Goal: Task Accomplishment & Management: Manage account settings

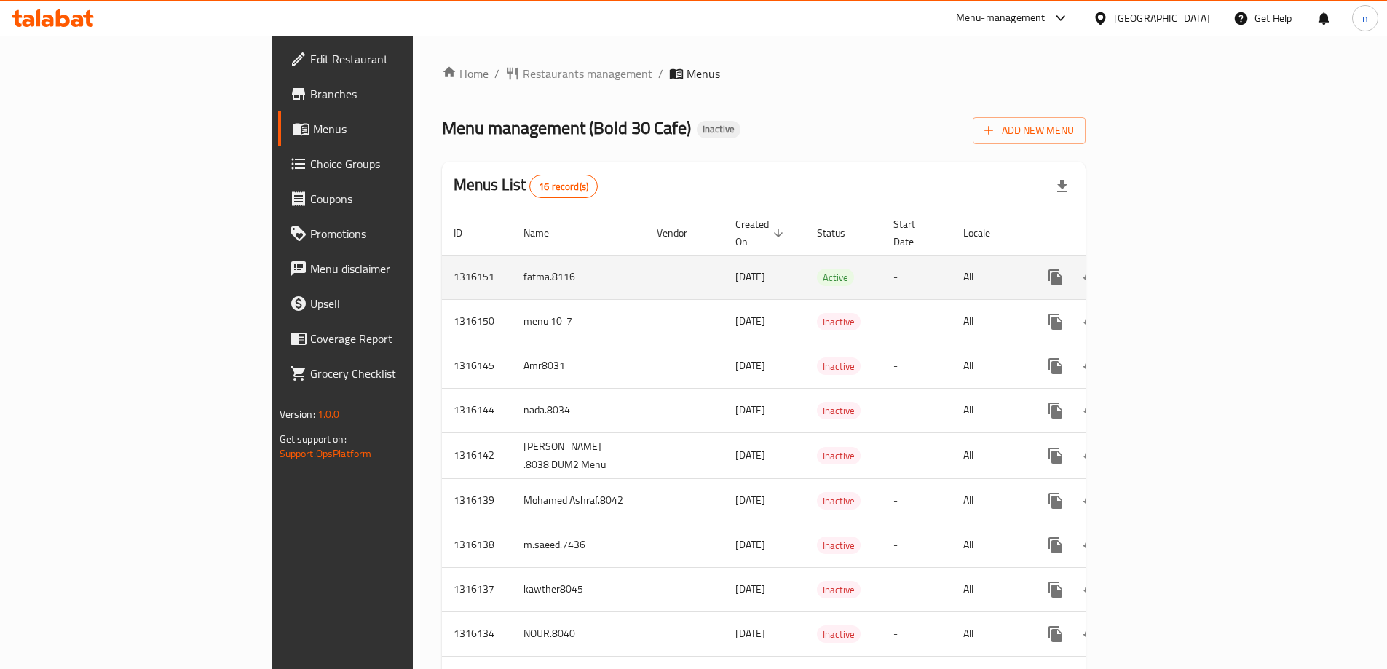
click at [1167, 271] on icon "enhanced table" at bounding box center [1160, 277] width 13 height 13
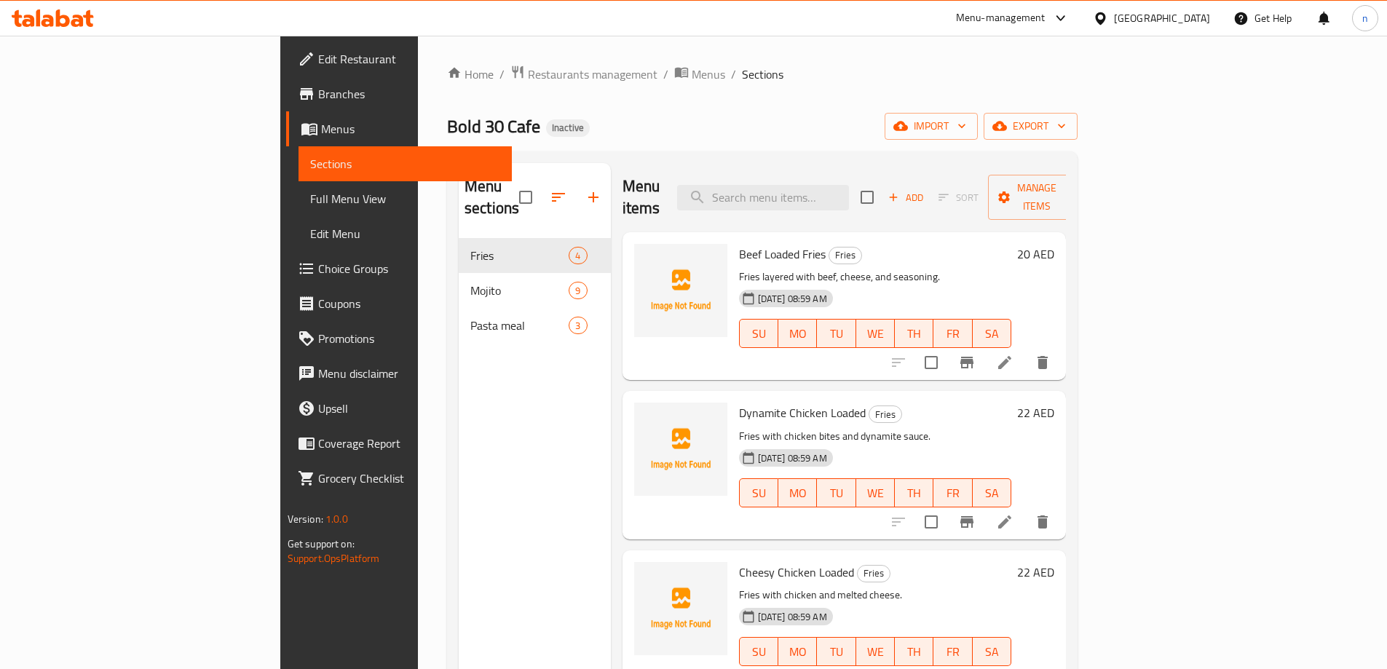
scroll to position [4, 0]
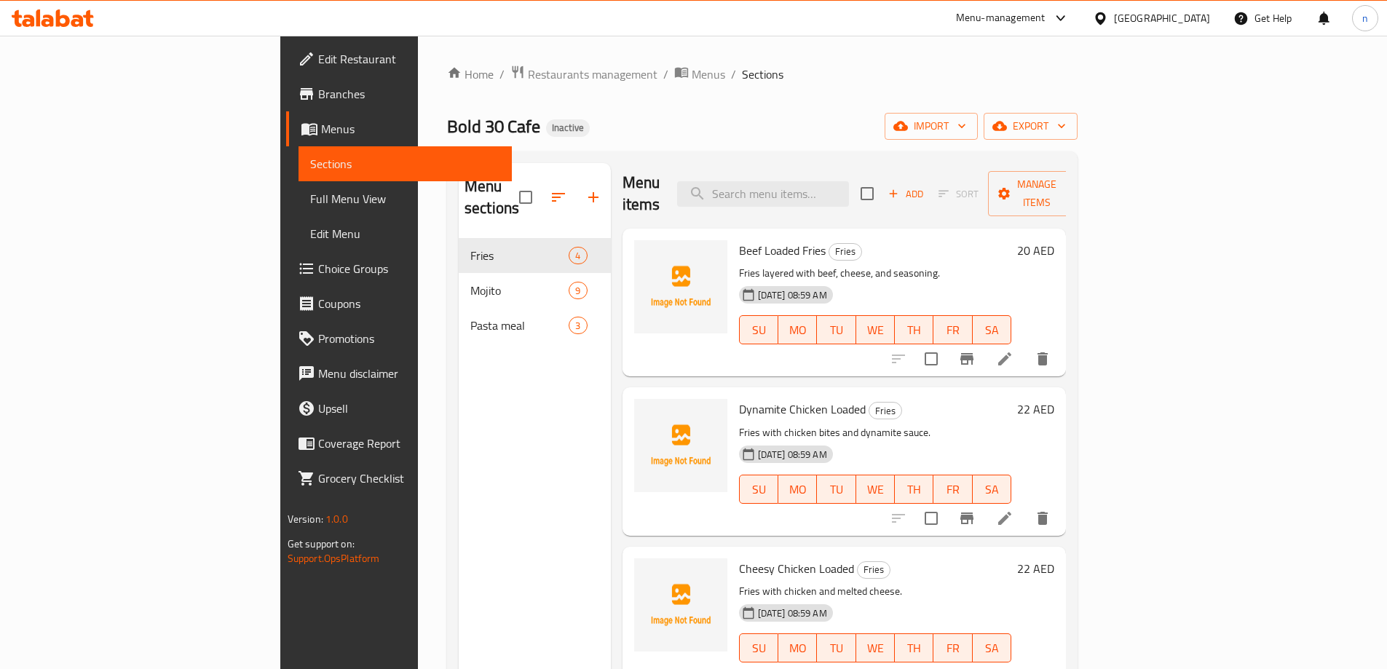
click at [310, 191] on span "Full Menu View" at bounding box center [405, 198] width 190 height 17
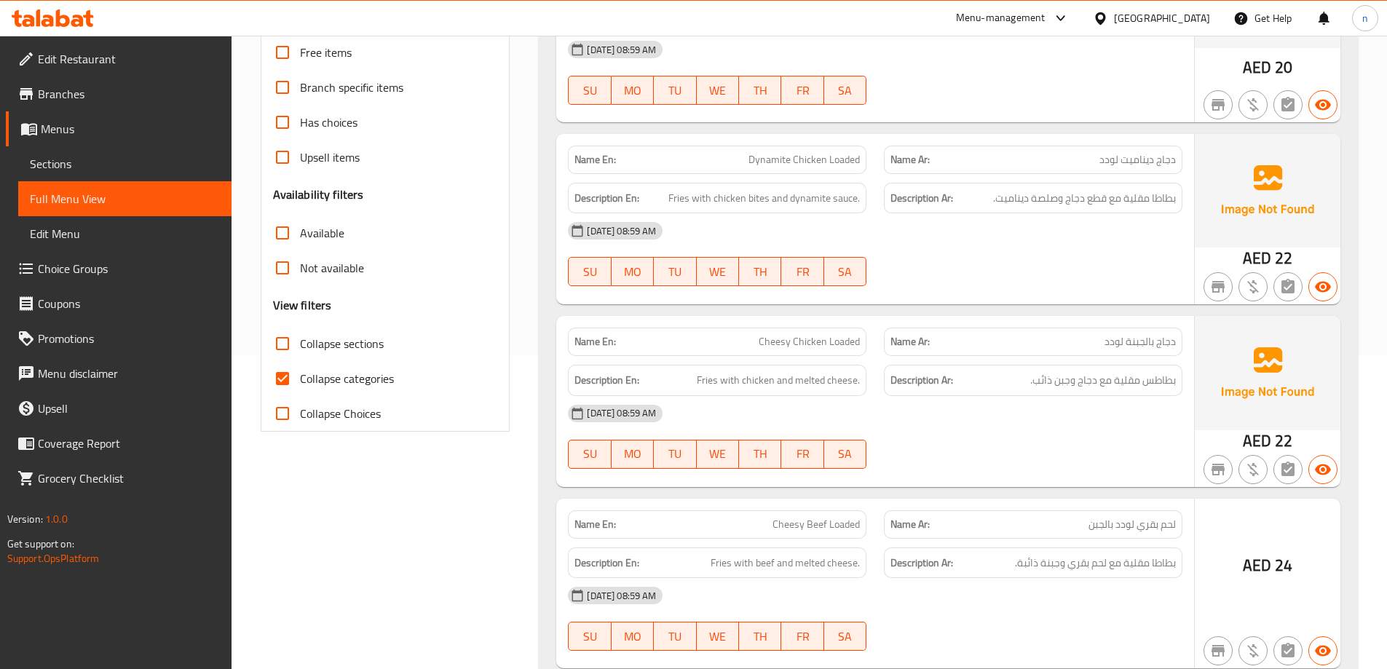
scroll to position [364, 0]
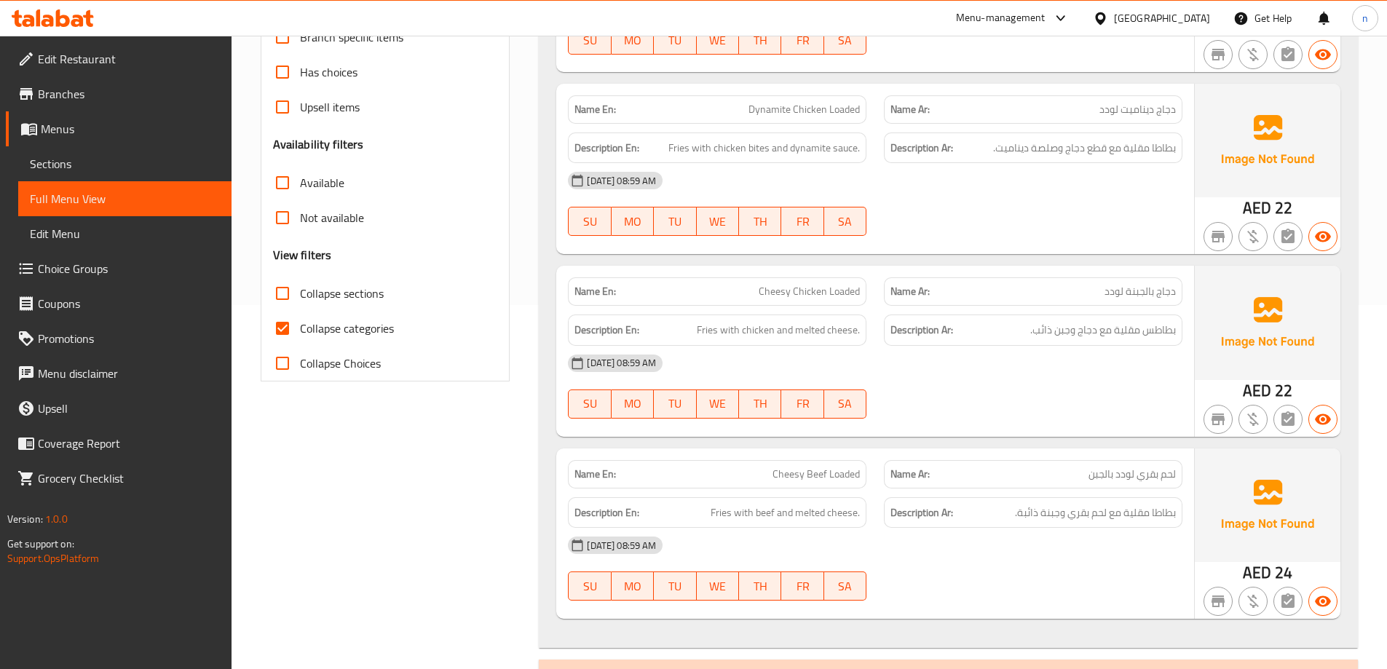
click at [290, 324] on input "Collapse categories" at bounding box center [282, 328] width 35 height 35
checkbox input "false"
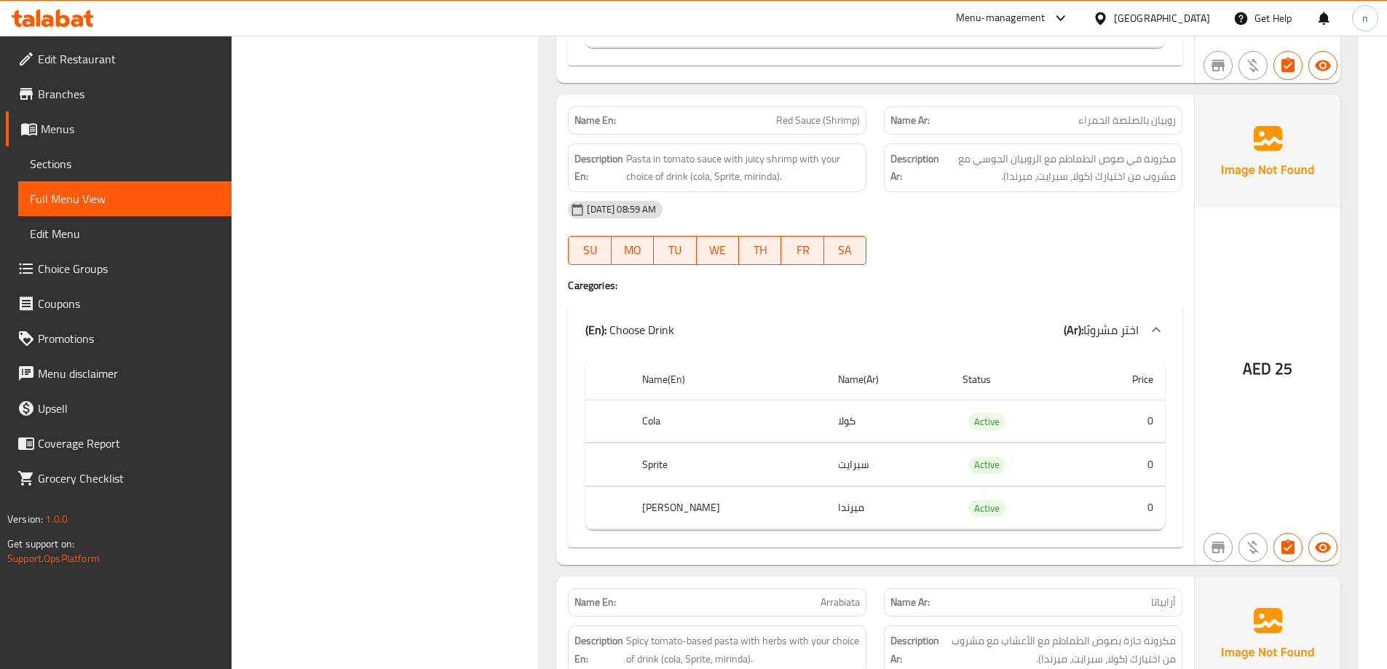
scroll to position [2822, 0]
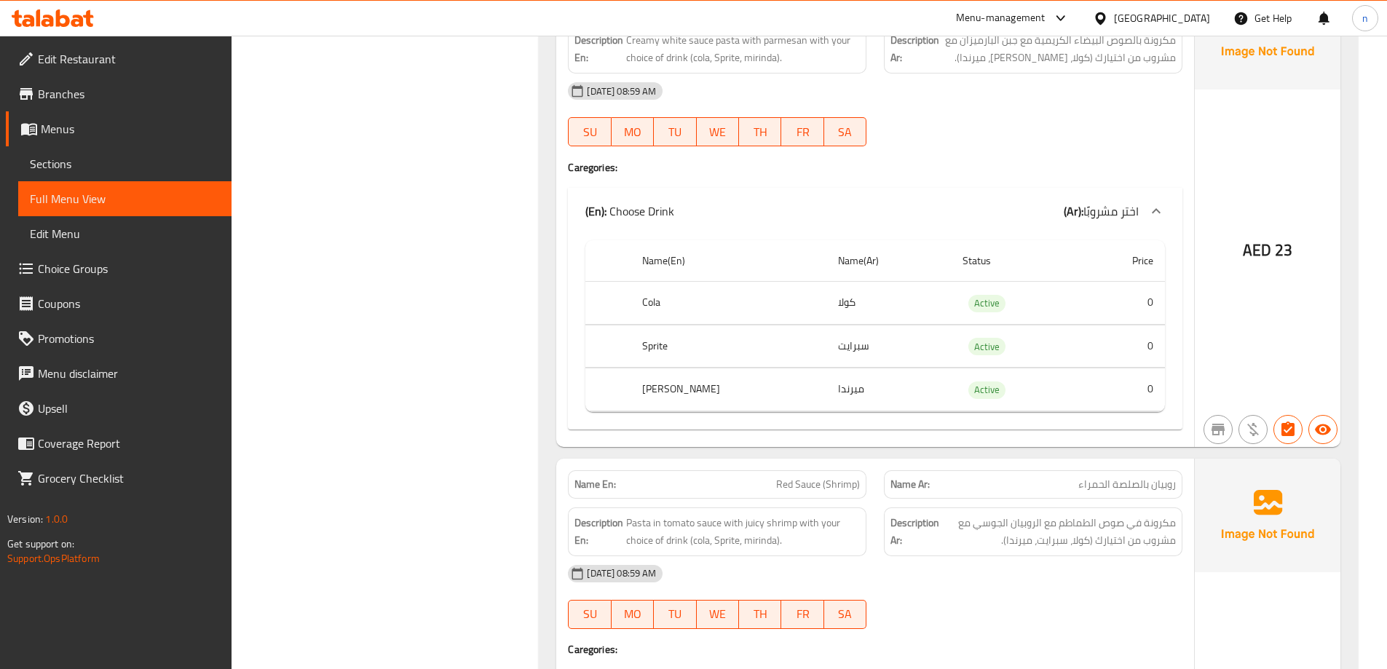
click at [35, 164] on span "Sections" at bounding box center [125, 163] width 190 height 17
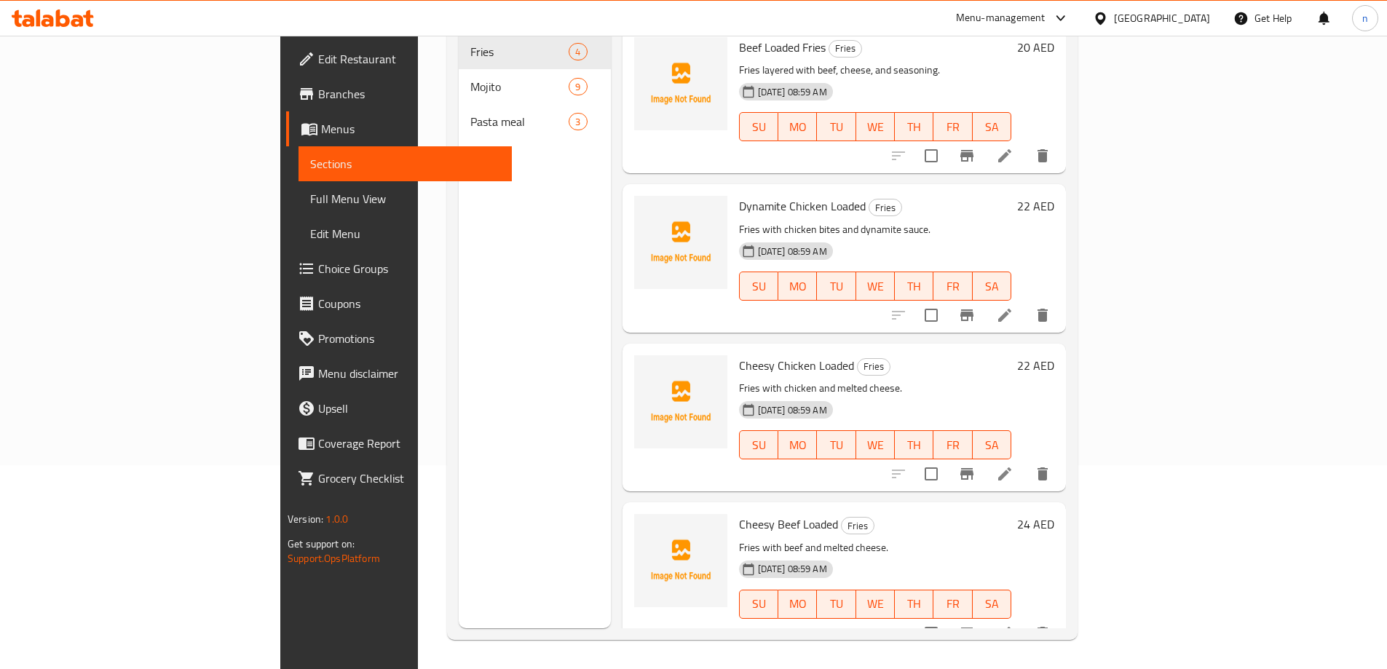
scroll to position [4, 0]
click at [1012, 355] on h6 "Cheesy Chicken Loaded Fries" at bounding box center [875, 365] width 273 height 20
click at [1011, 626] on icon at bounding box center [1004, 632] width 13 height 13
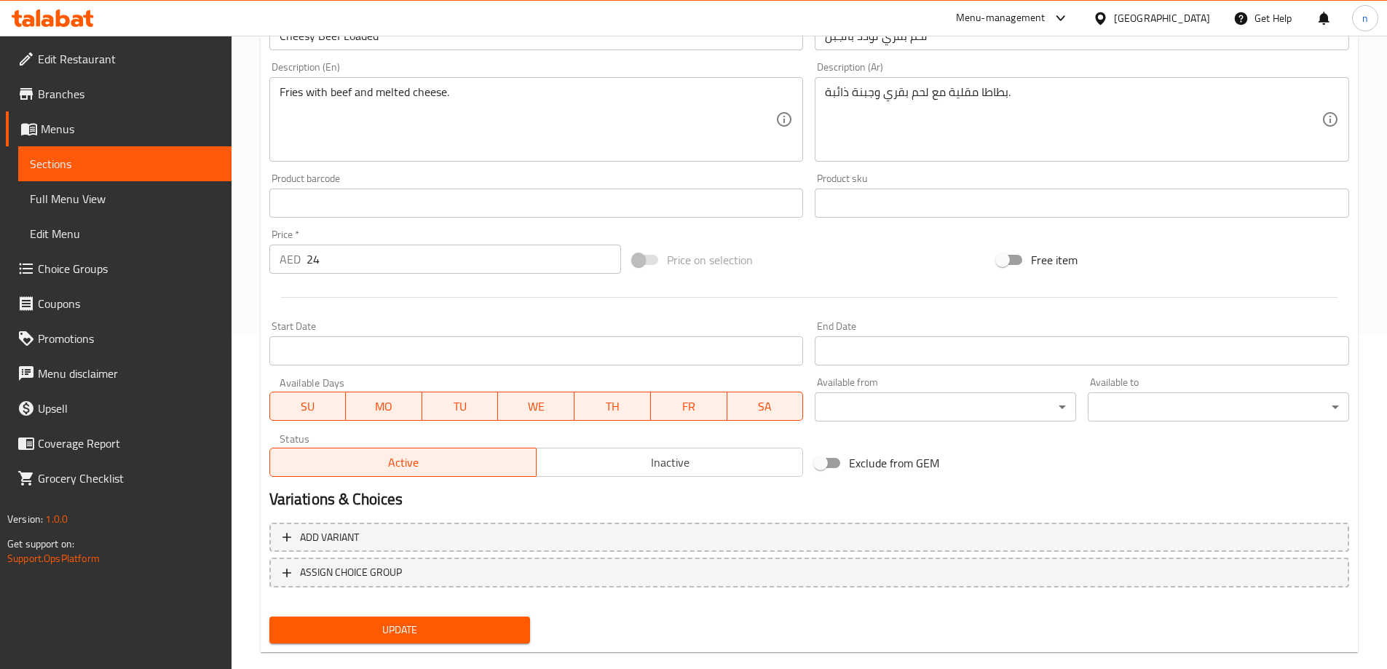
scroll to position [360, 0]
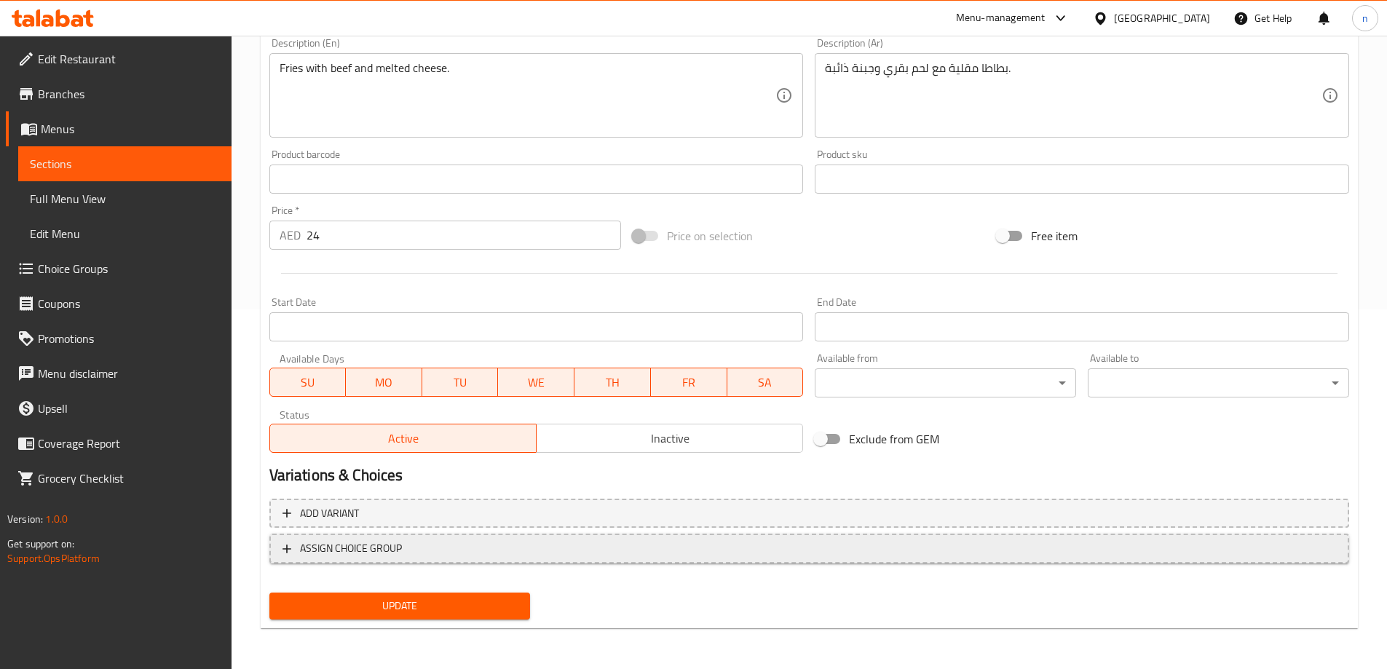
click at [472, 549] on span "ASSIGN CHOICE GROUP" at bounding box center [808, 548] width 1053 height 18
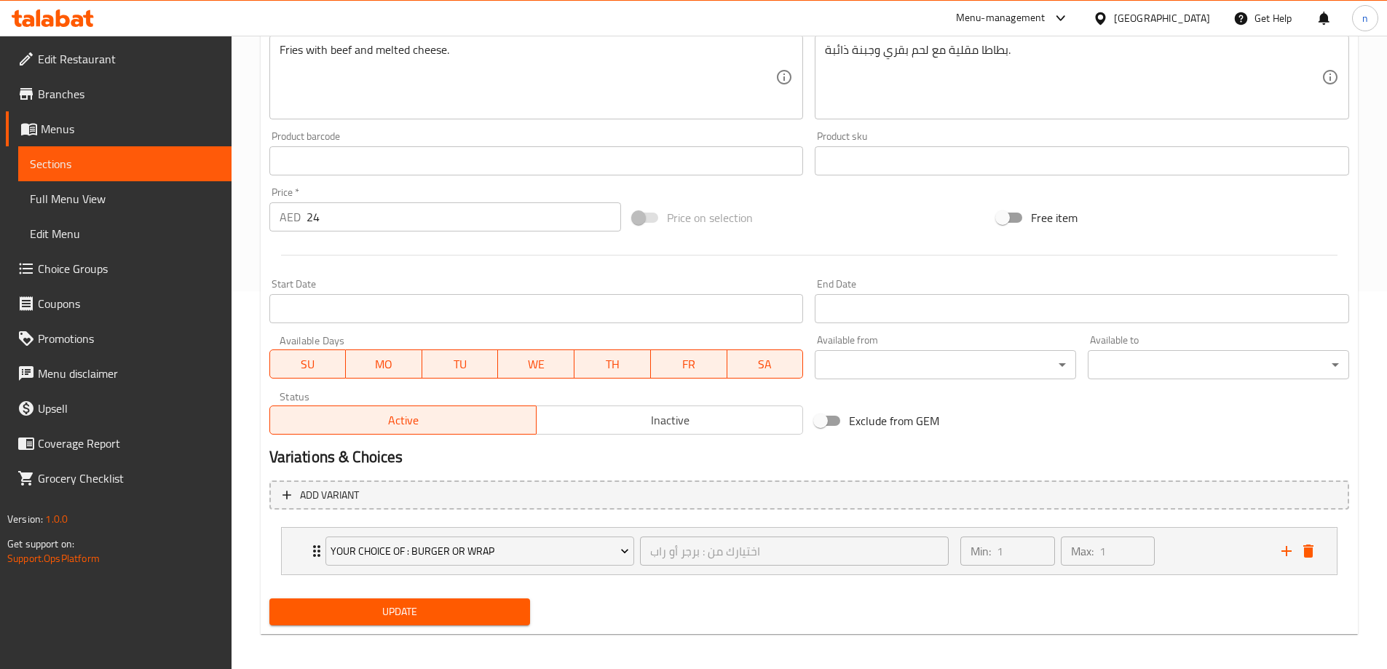
scroll to position [384, 0]
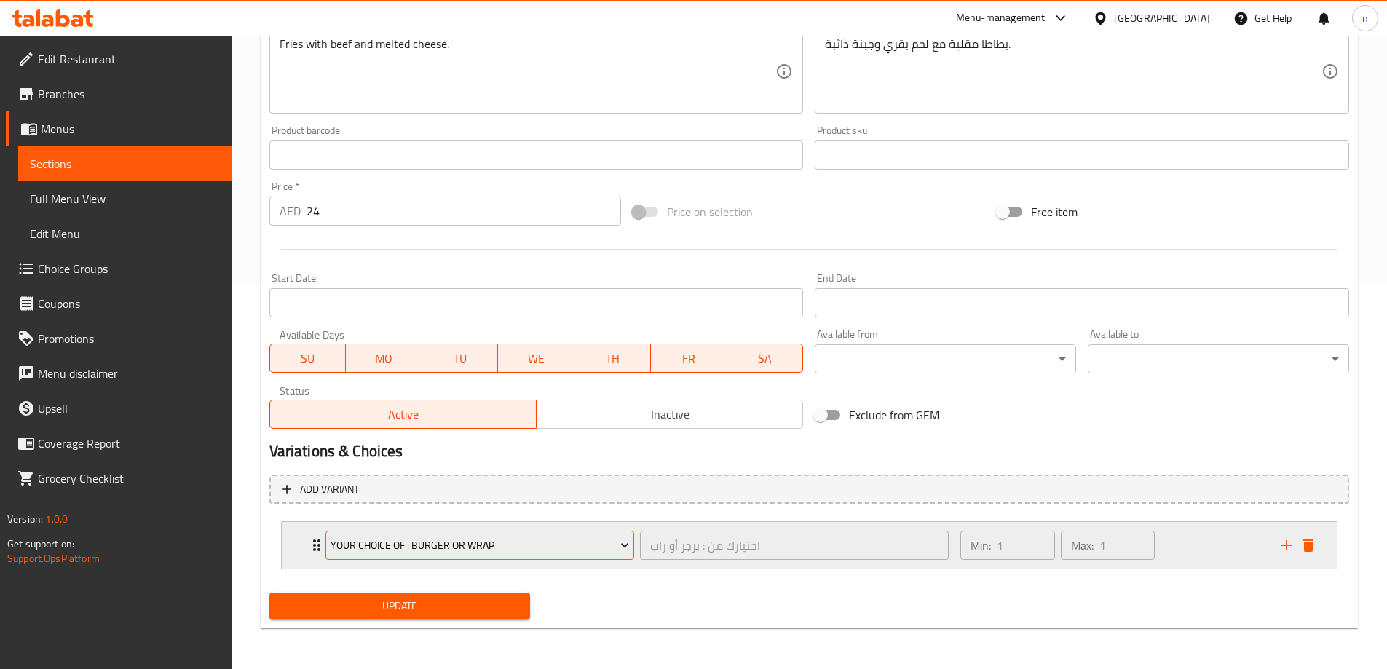
click at [624, 553] on span "your choice of : burger or wrap" at bounding box center [480, 546] width 298 height 18
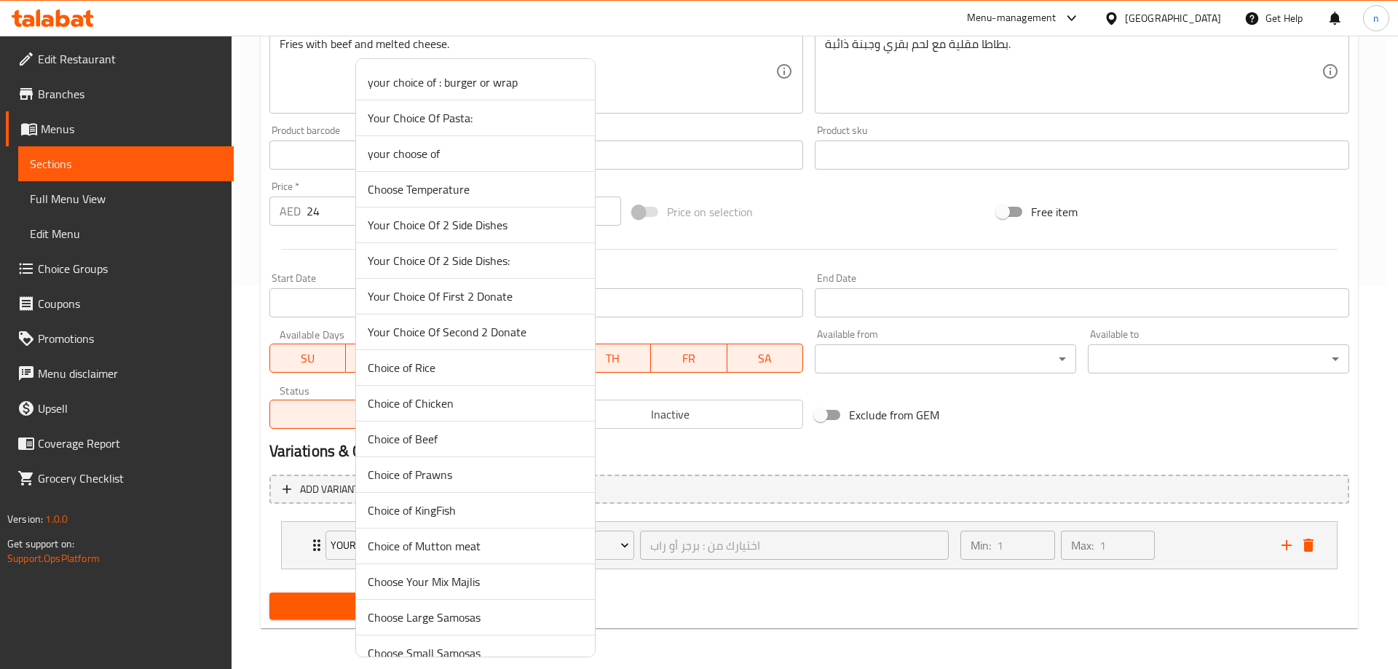
click at [823, 205] on div at bounding box center [699, 334] width 1398 height 669
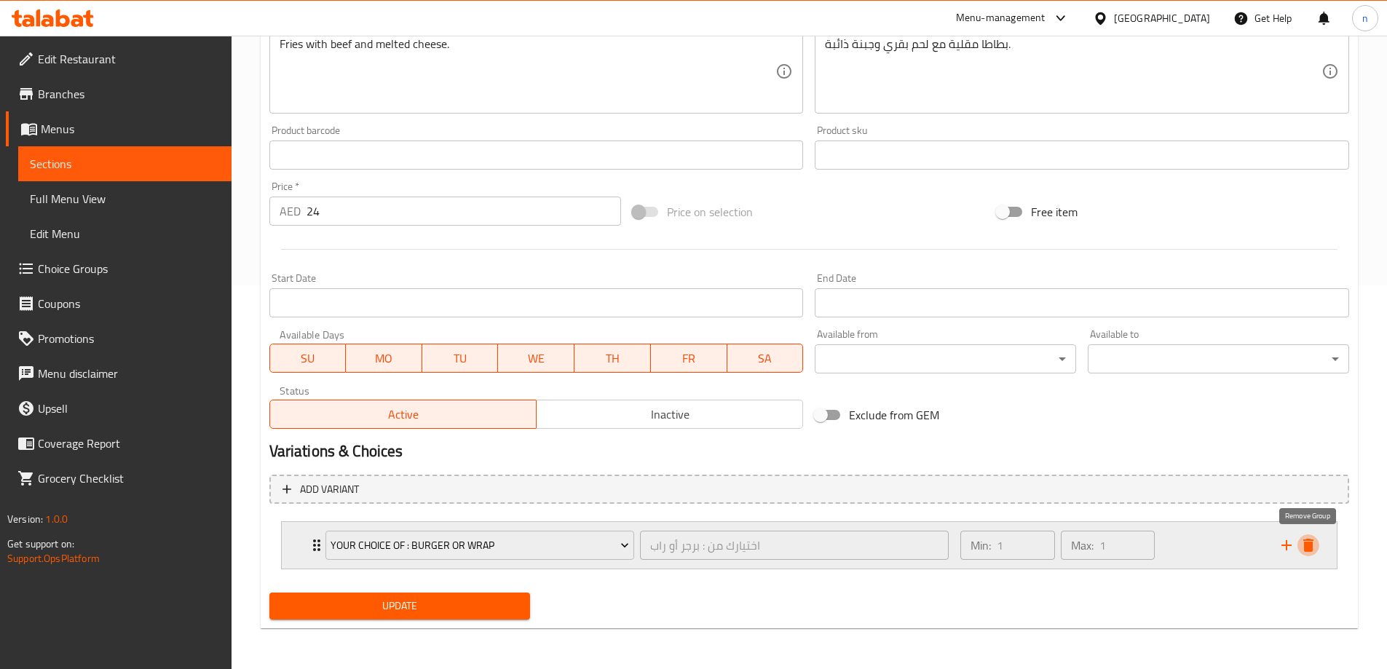
click at [1306, 547] on icon "delete" at bounding box center [1308, 545] width 10 height 13
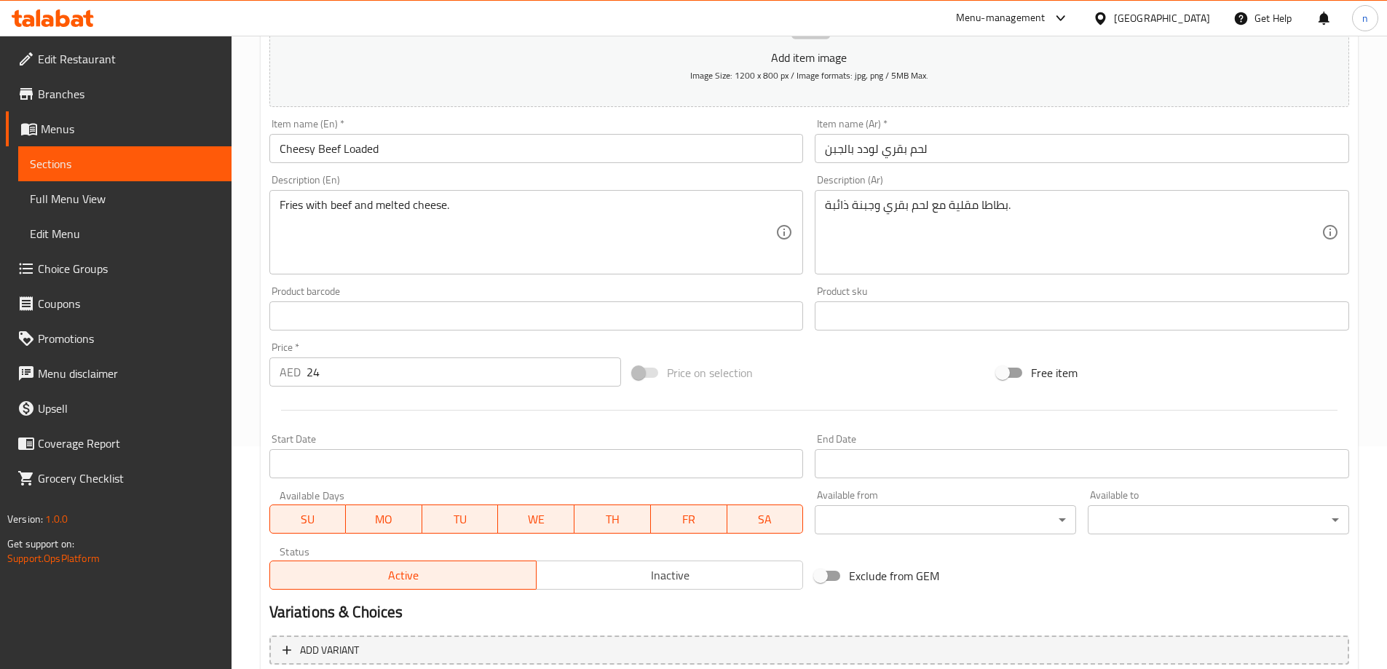
scroll to position [0, 0]
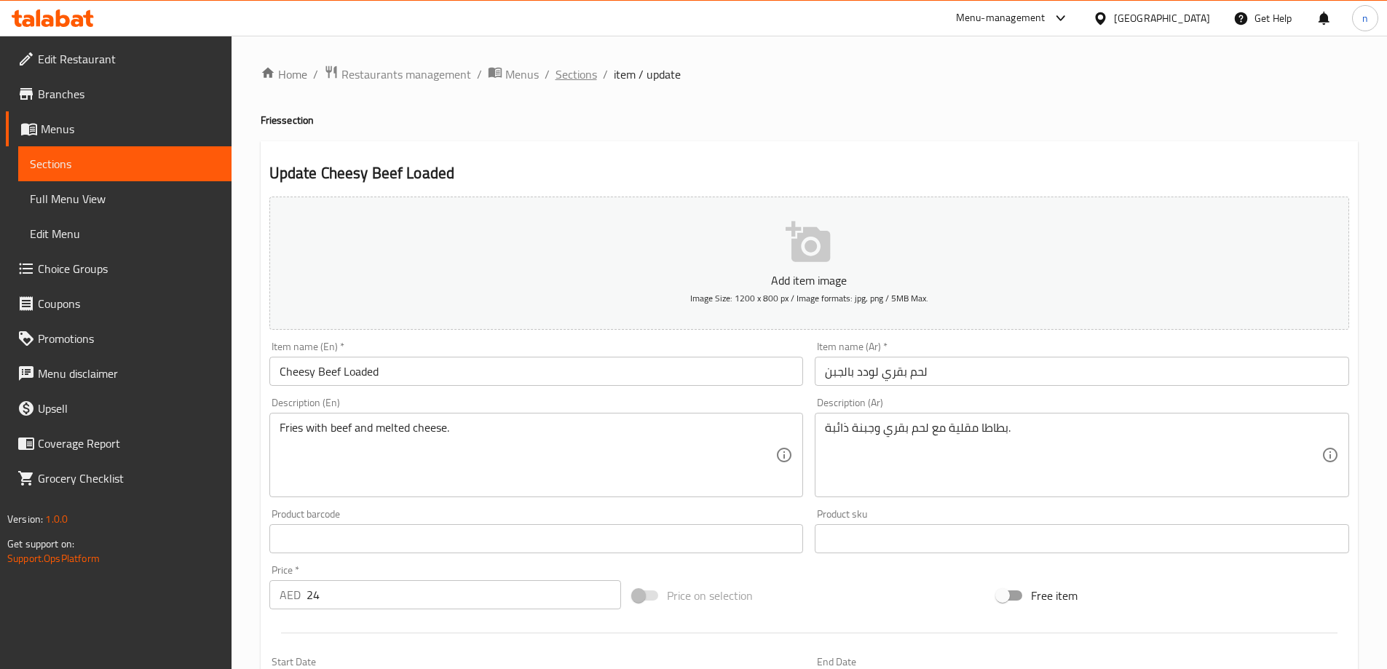
click at [587, 82] on span "Sections" at bounding box center [575, 74] width 41 height 17
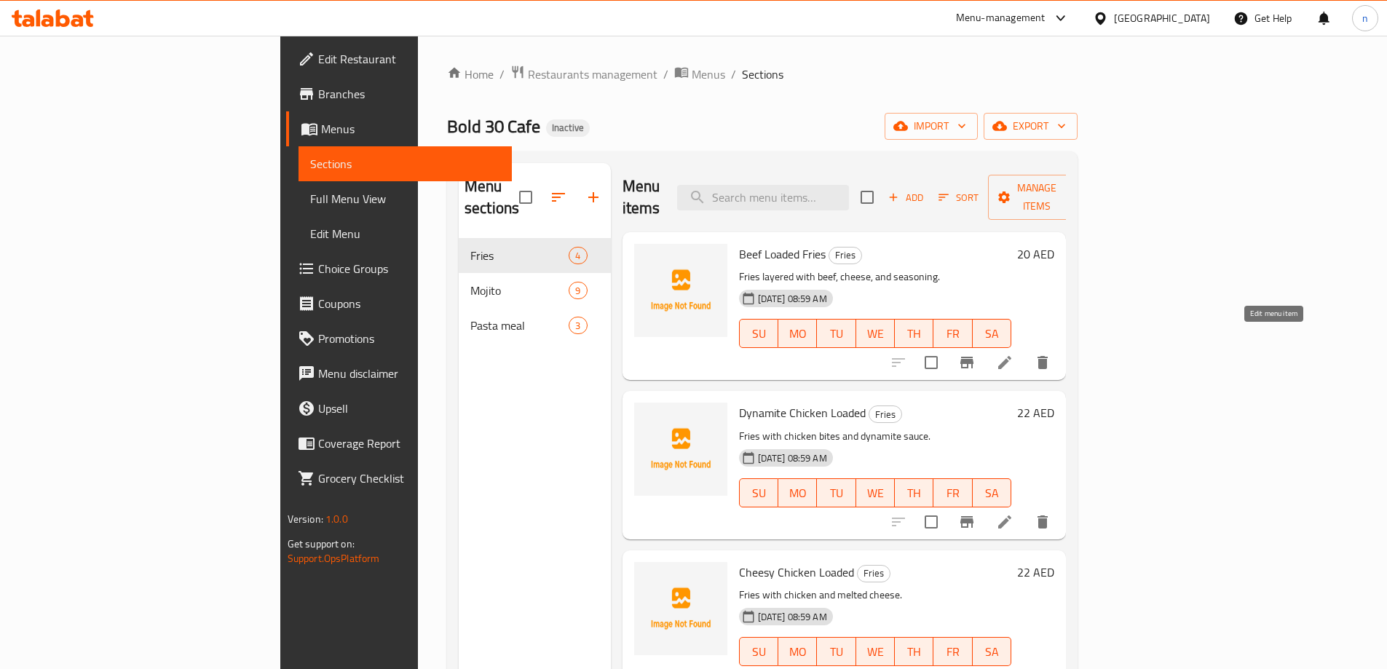
click at [1013, 354] on icon at bounding box center [1004, 362] width 17 height 17
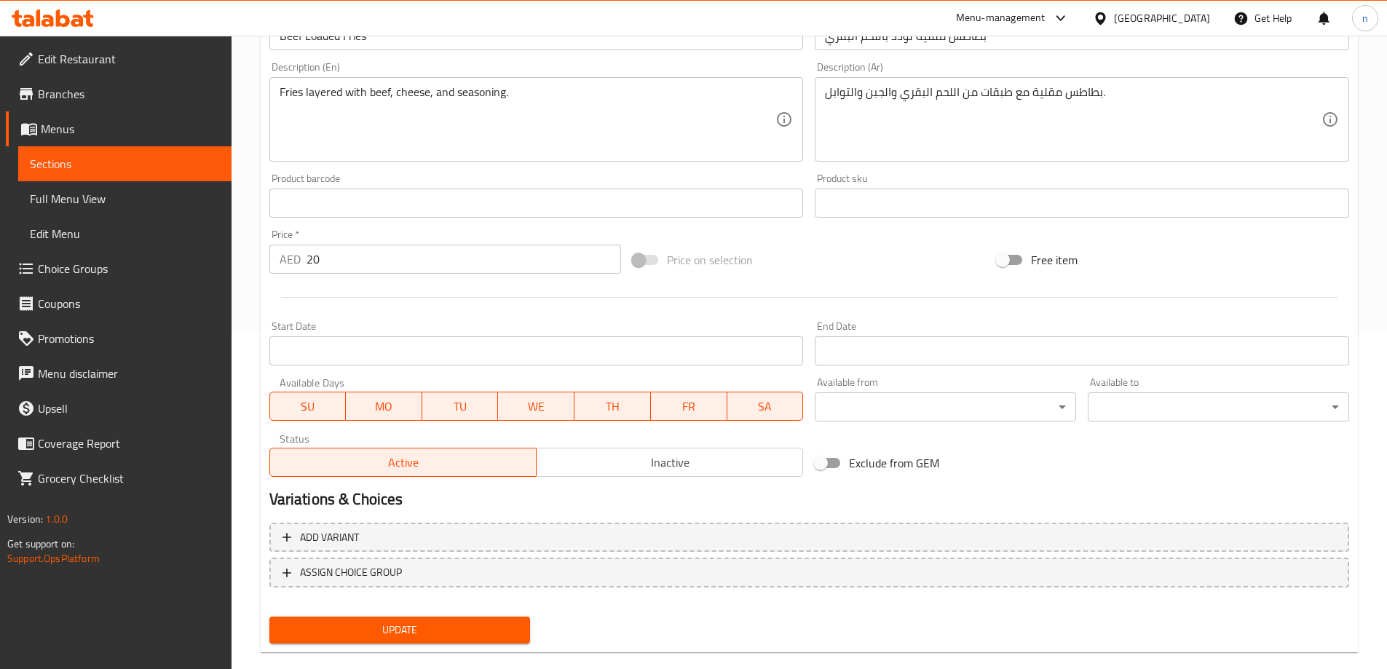
scroll to position [360, 0]
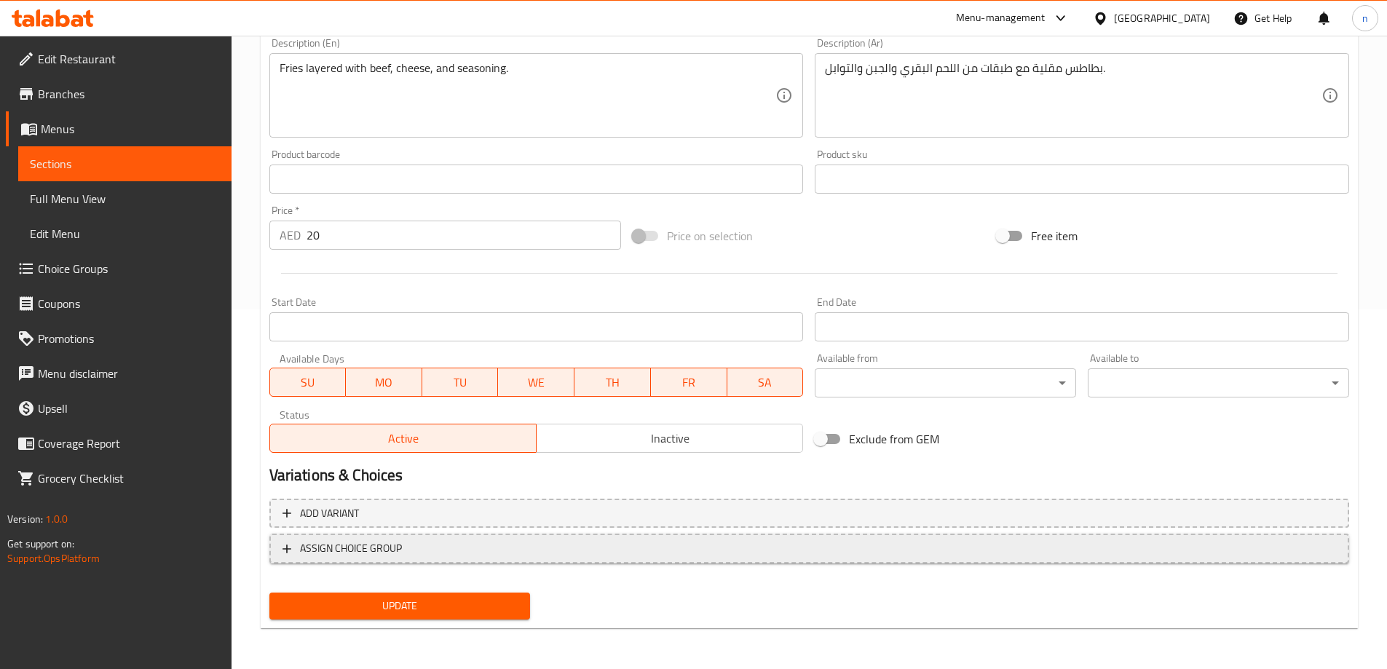
click at [481, 553] on span "ASSIGN CHOICE GROUP" at bounding box center [808, 548] width 1053 height 18
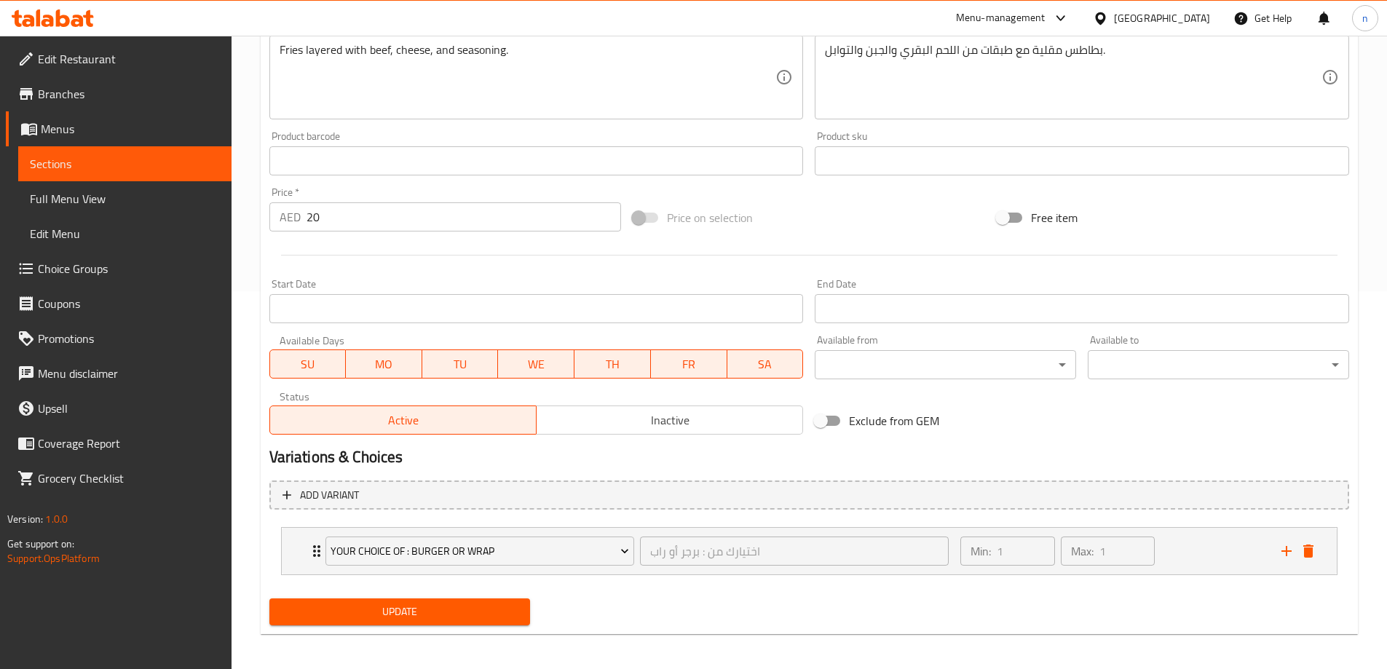
scroll to position [384, 0]
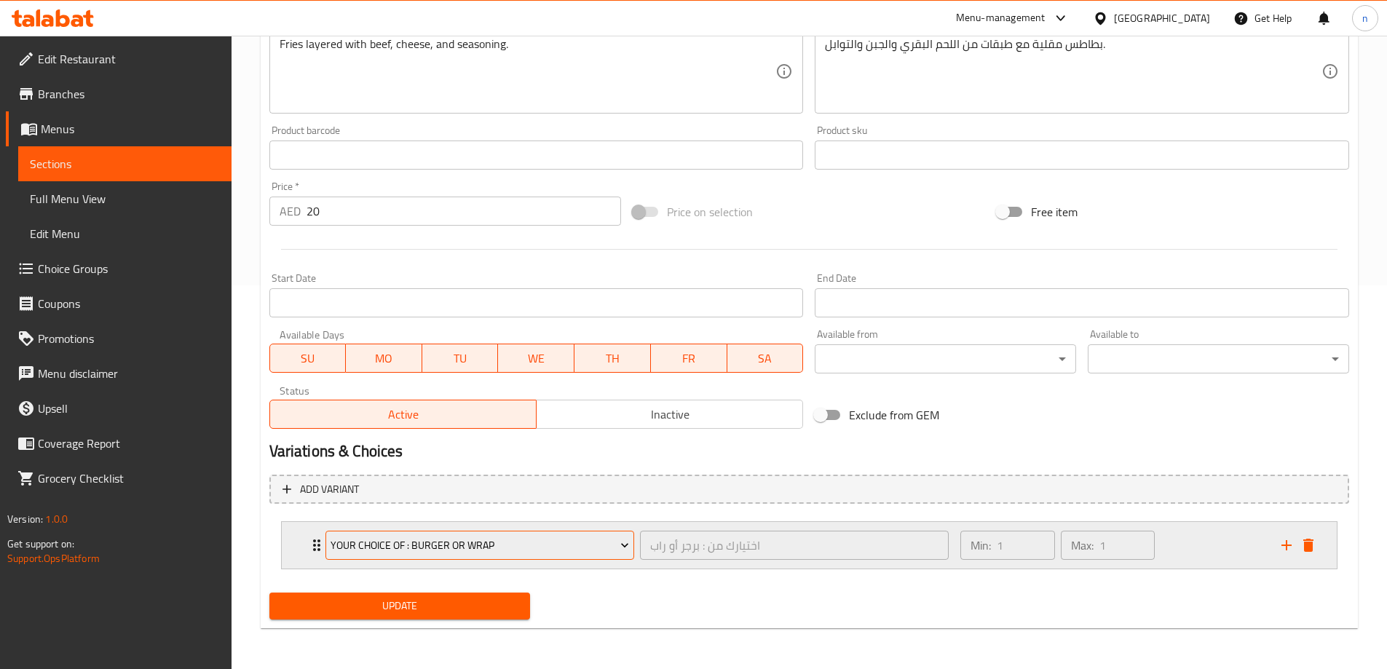
click at [633, 549] on button "your choice of : burger or wrap" at bounding box center [479, 545] width 309 height 29
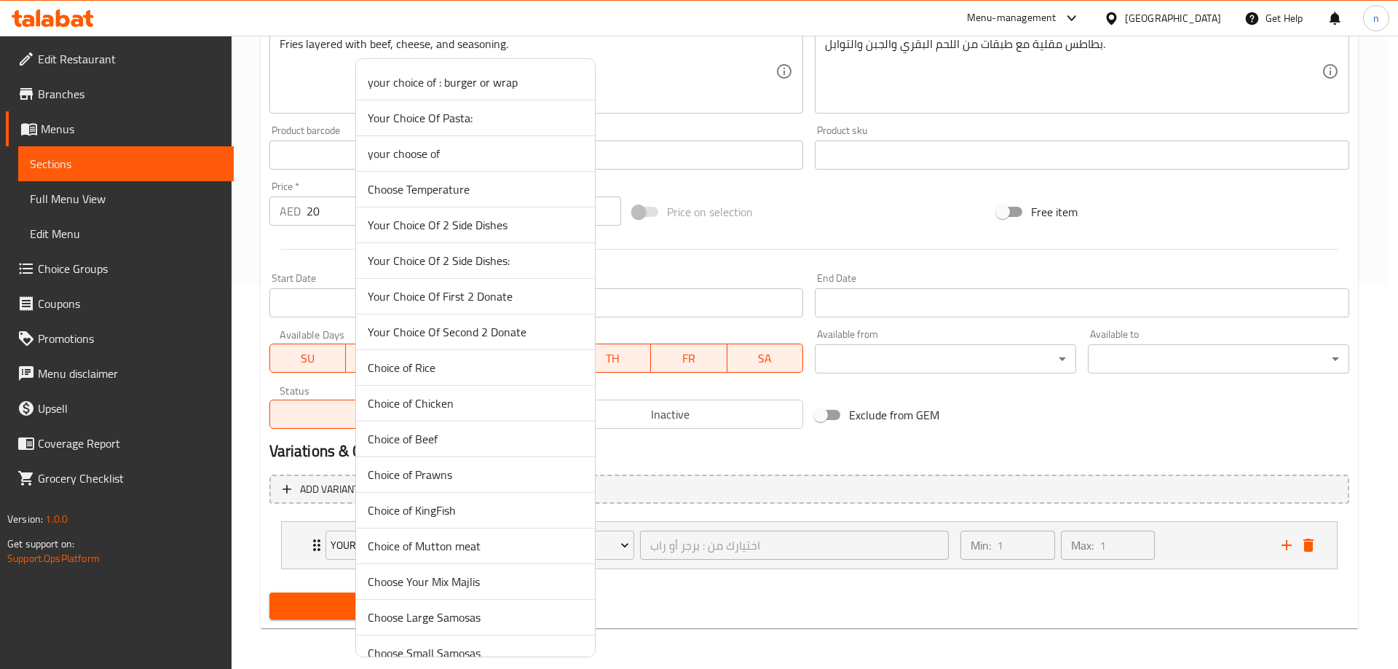
click at [430, 159] on span "your choose of" at bounding box center [475, 153] width 215 height 17
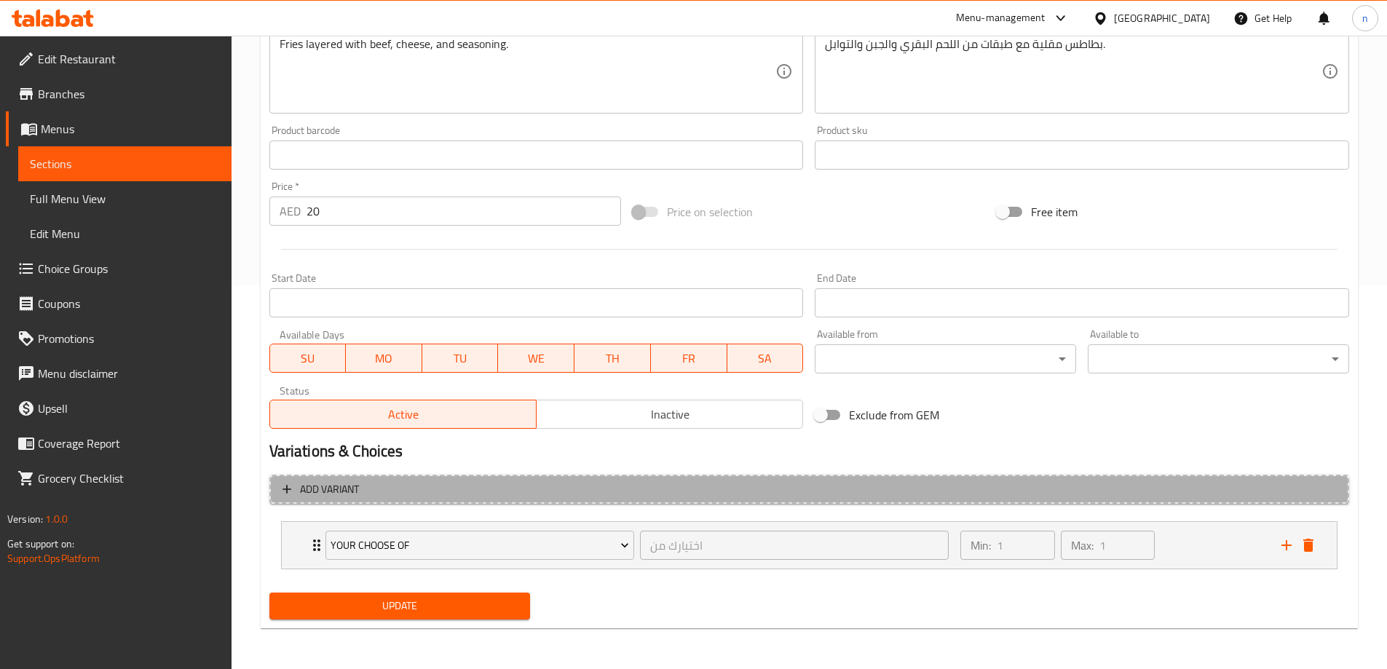
click at [688, 486] on span "Add variant" at bounding box center [808, 489] width 1053 height 18
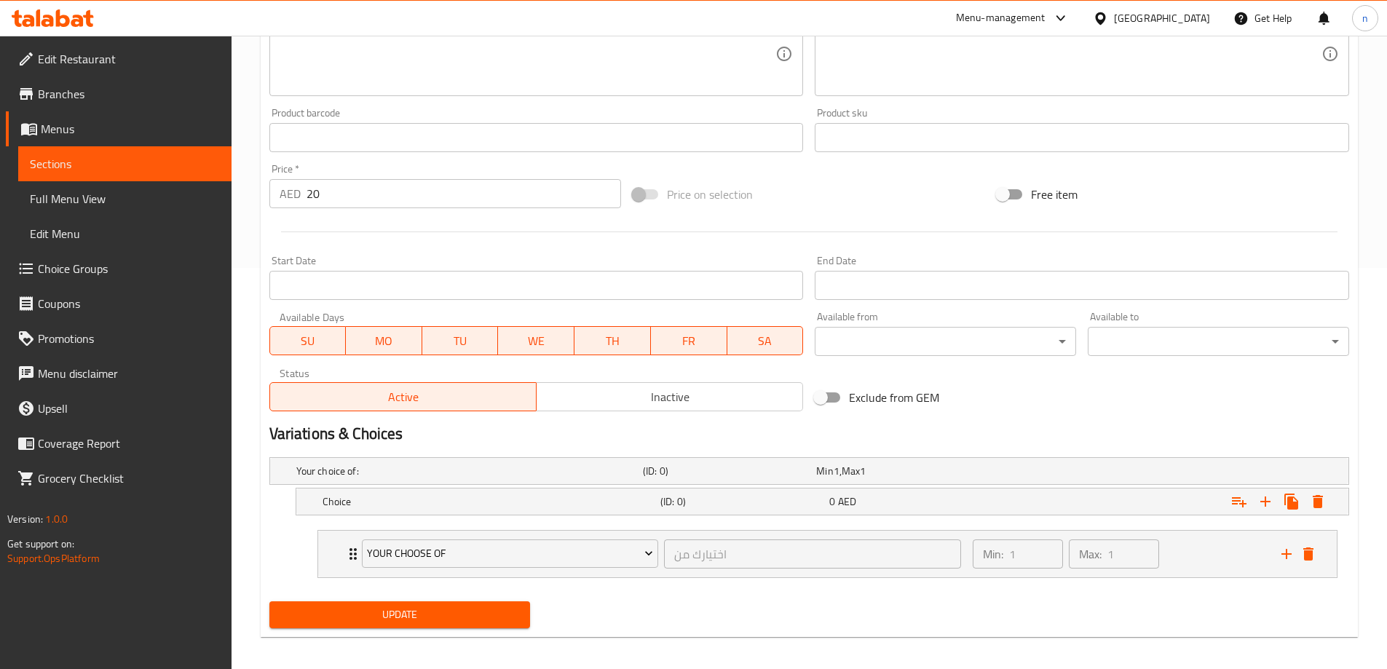
scroll to position [410, 0]
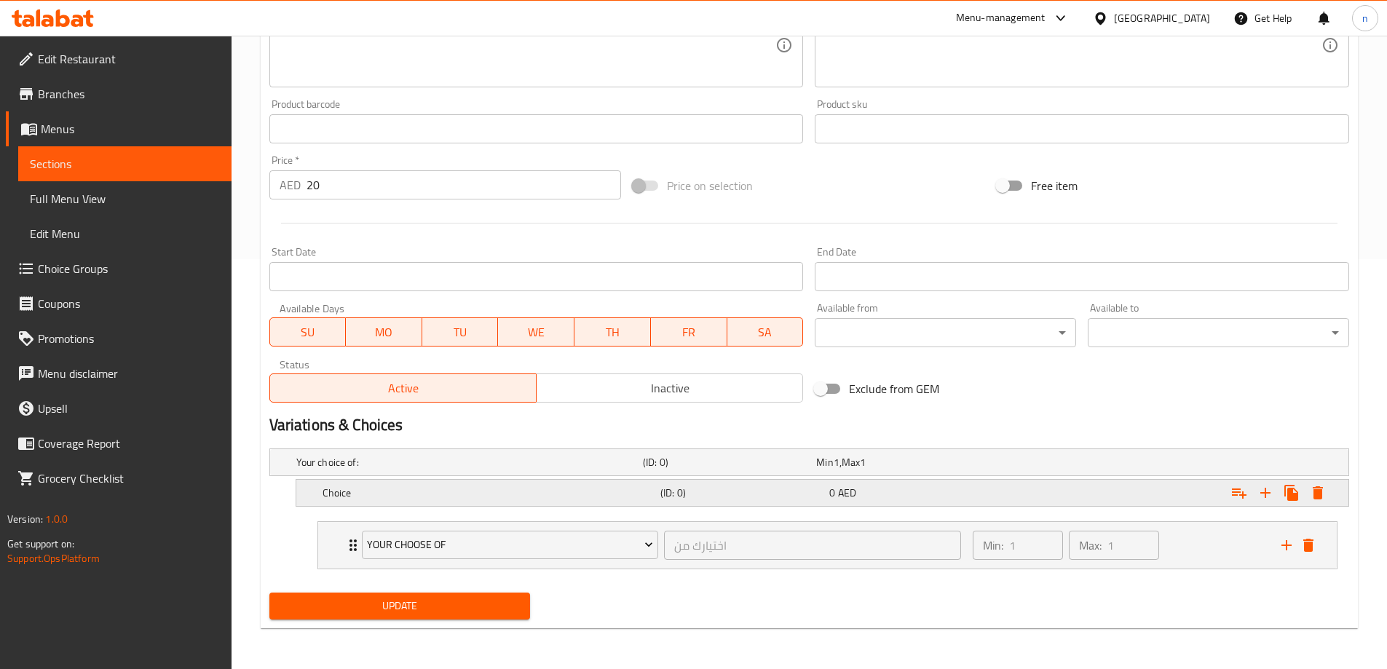
click at [529, 492] on h5 "Choice" at bounding box center [489, 493] width 332 height 15
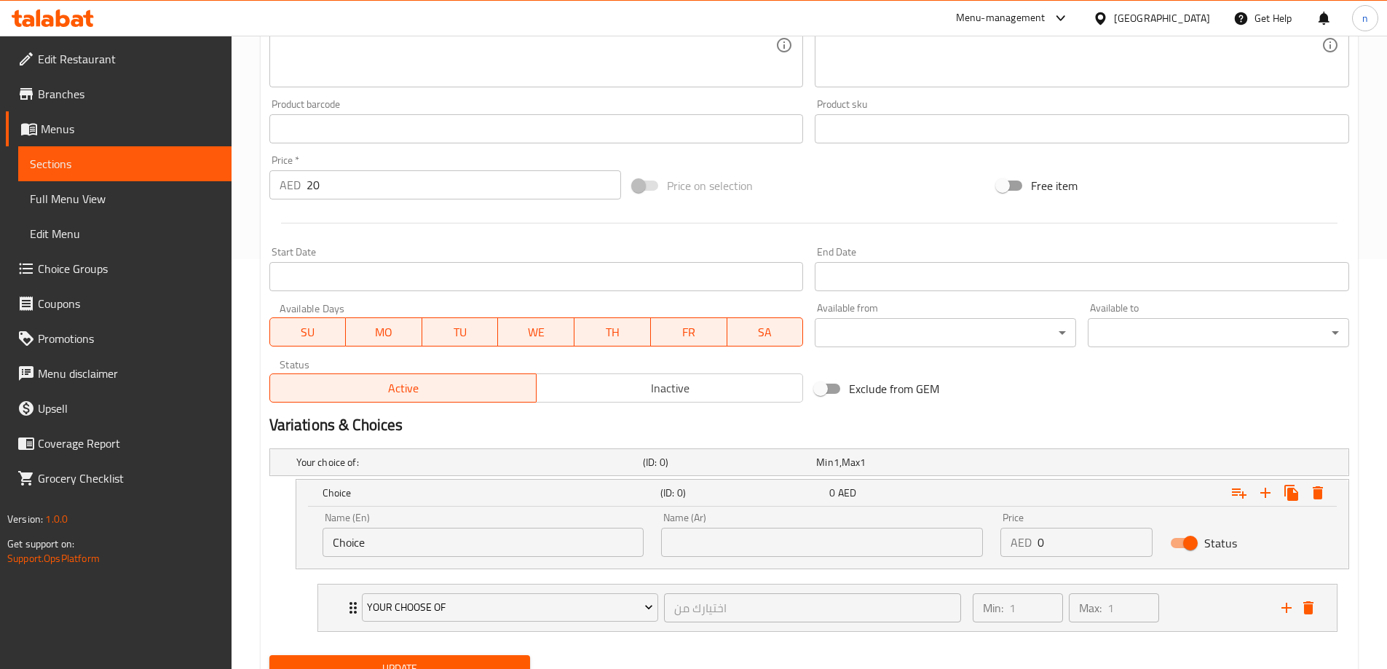
click at [574, 552] on input "Choice" at bounding box center [484, 542] width 322 height 29
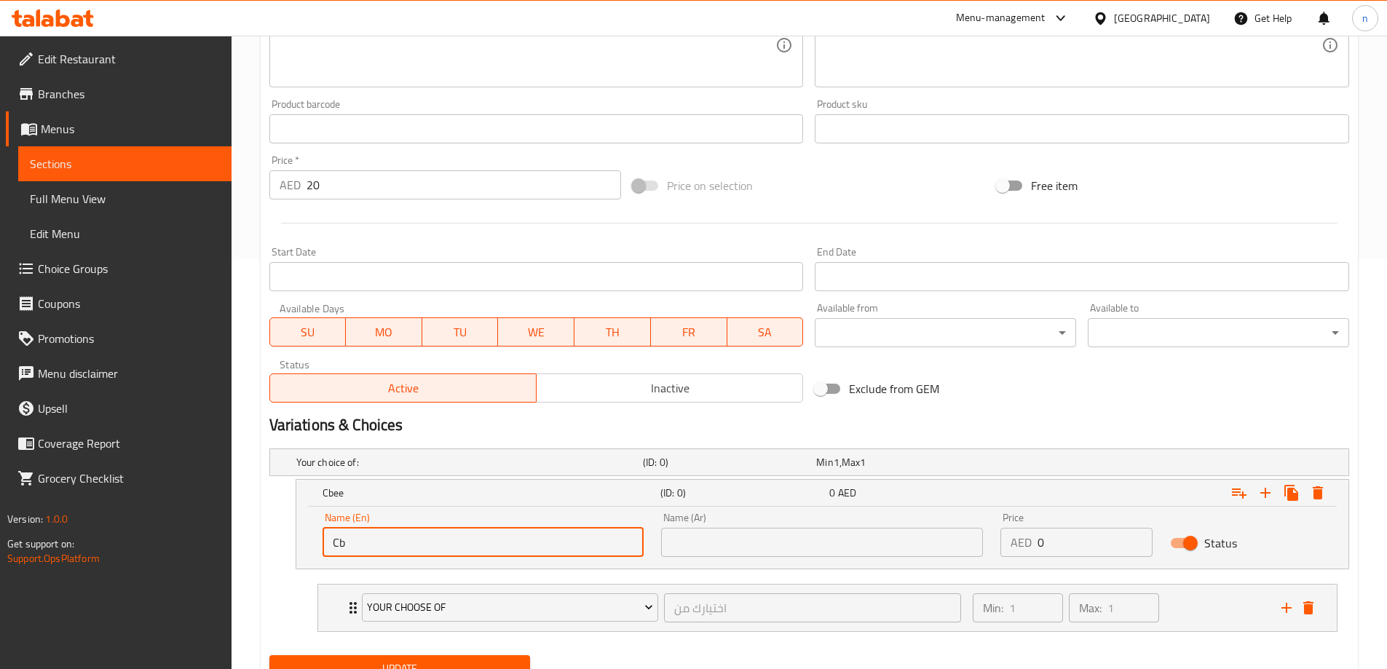
type input "C"
type input "beef"
click at [860, 541] on input "text" at bounding box center [822, 542] width 322 height 29
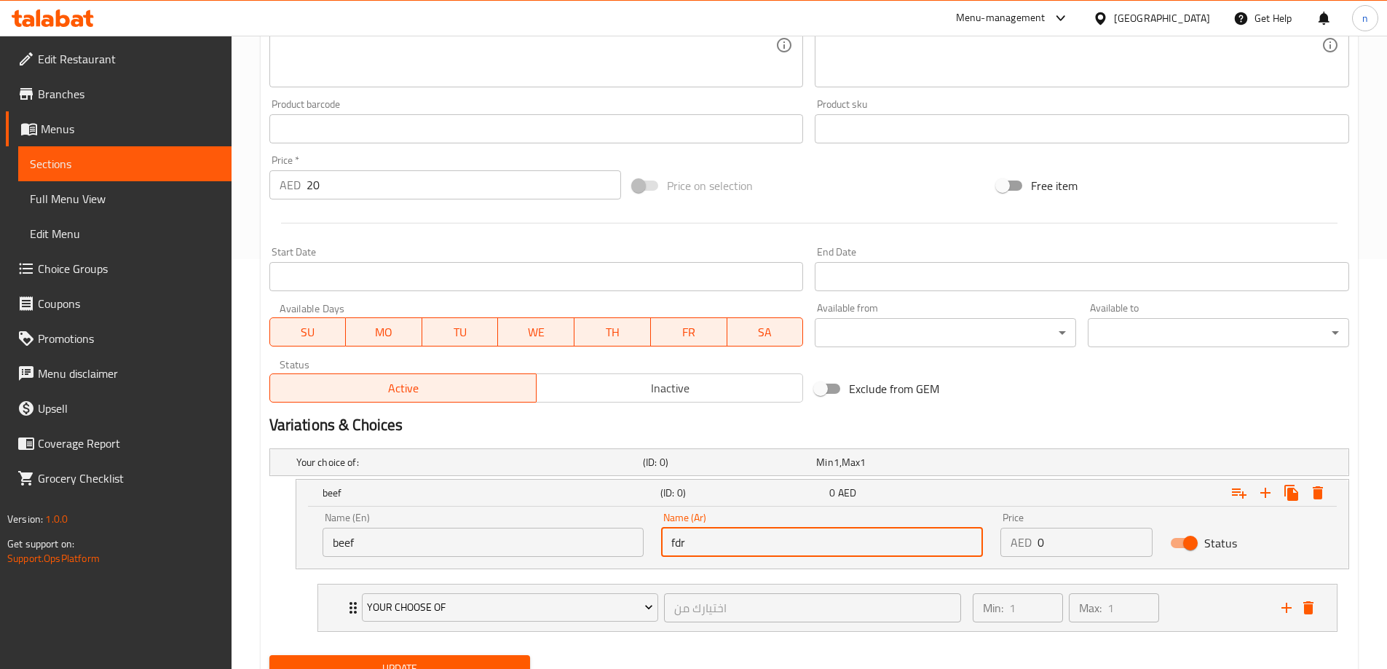
type input "fdr"
click at [1030, 529] on div "AED 0 Price" at bounding box center [1076, 542] width 152 height 29
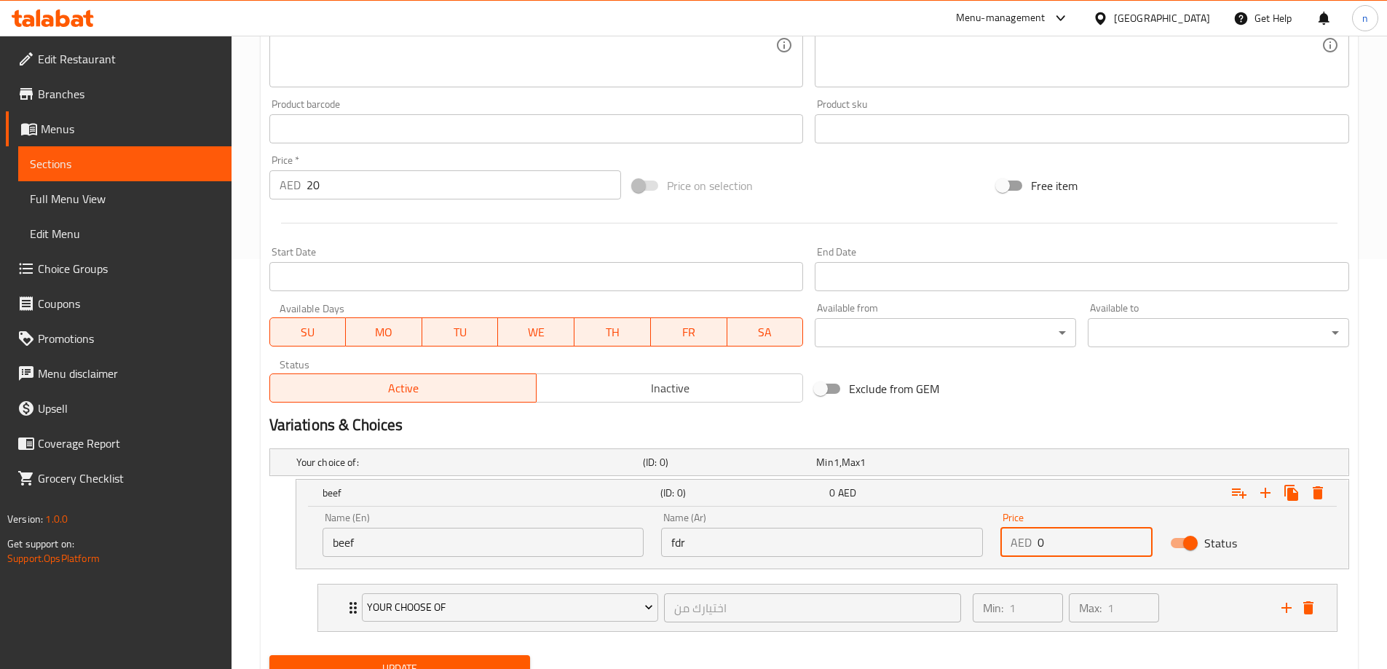
click at [1030, 529] on div "AED 0 Price" at bounding box center [1076, 542] width 152 height 29
click at [1052, 538] on input "0" at bounding box center [1094, 542] width 115 height 29
click at [1032, 549] on div "AED 0 Price" at bounding box center [1076, 542] width 152 height 29
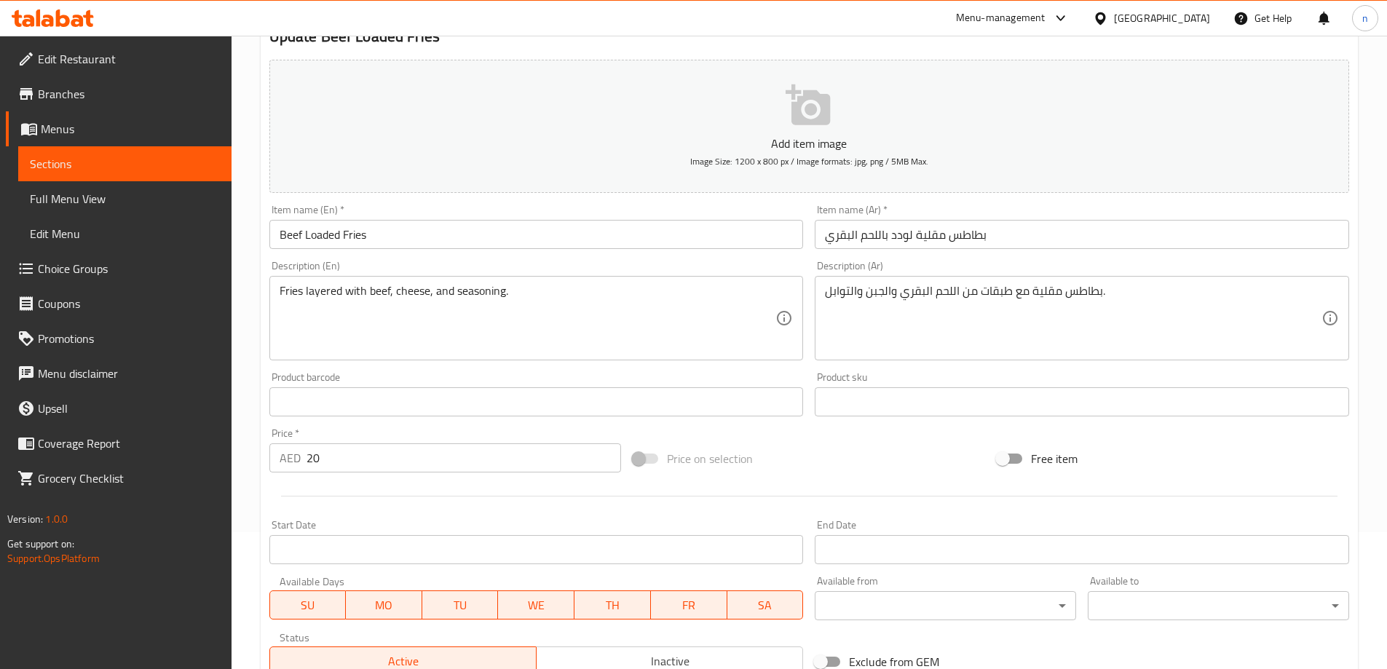
scroll to position [119, 0]
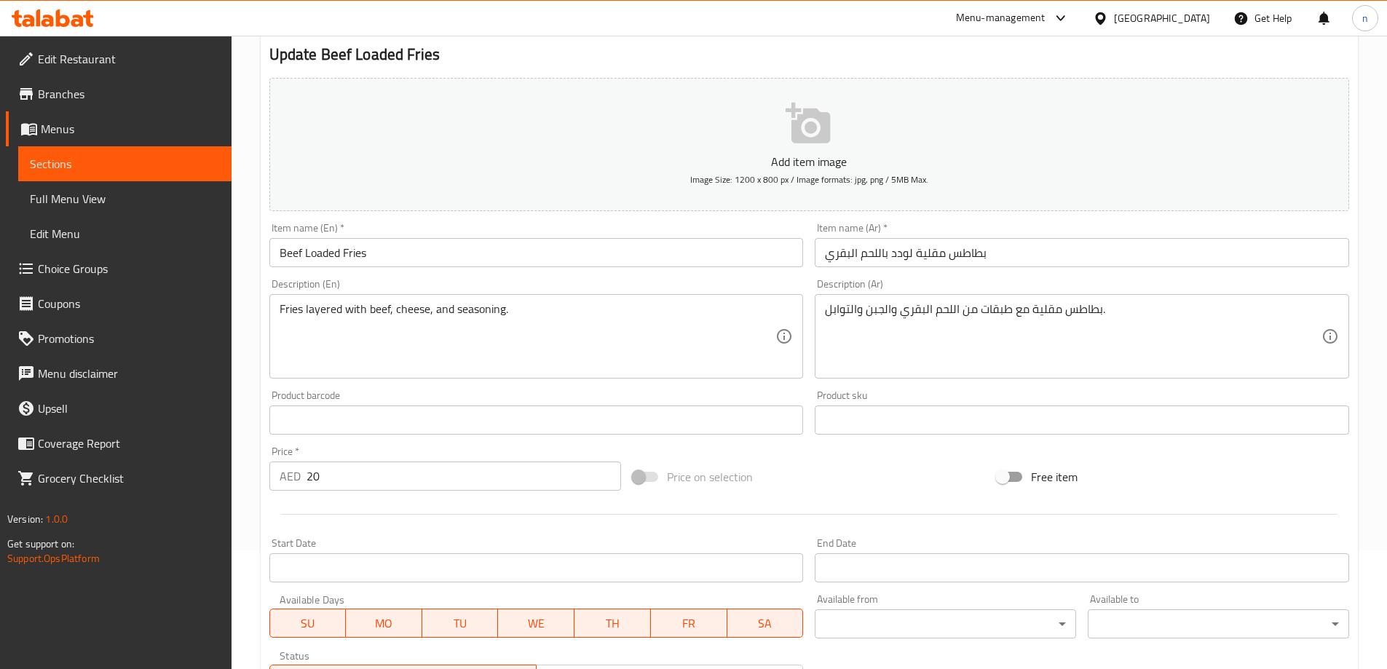
type input "50"
drag, startPoint x: 337, startPoint y: 473, endPoint x: 265, endPoint y: 480, distance: 72.4
click at [265, 480] on div "Price   * AED 20 Price *" at bounding box center [446, 468] width 364 height 56
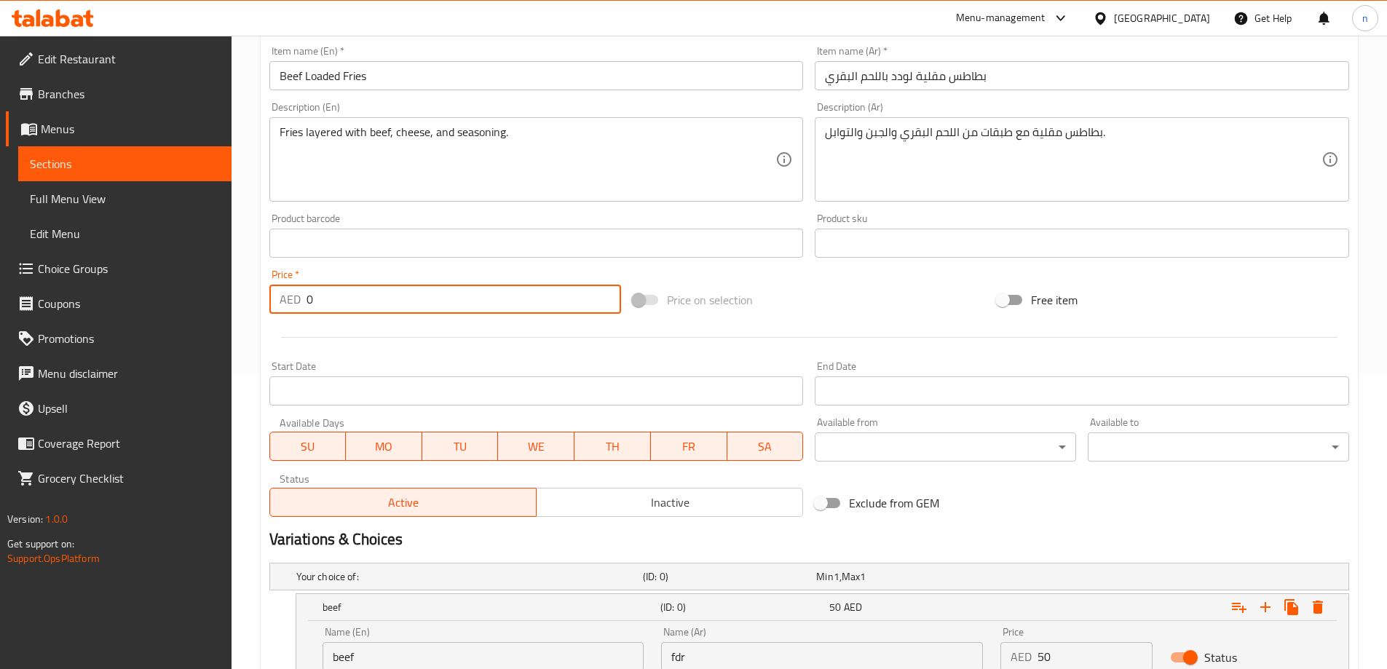
scroll to position [472, 0]
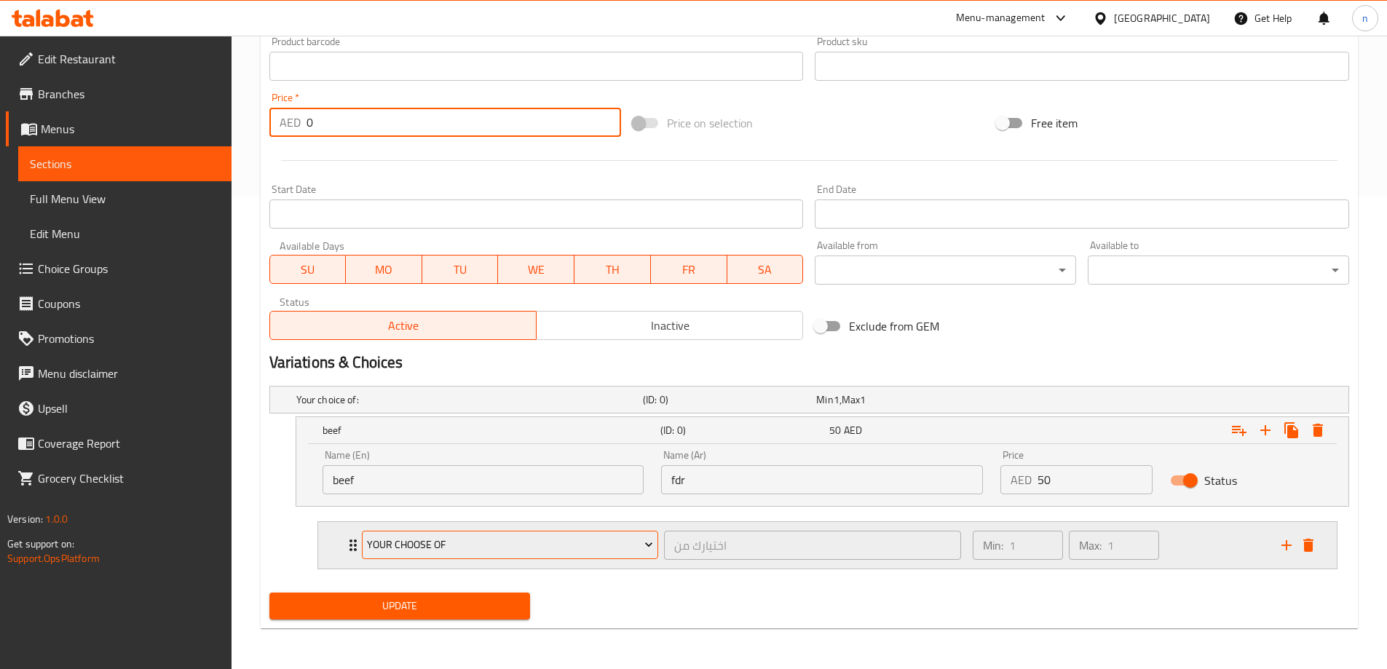
type input "0"
click at [551, 536] on span "your choose of" at bounding box center [510, 545] width 286 height 18
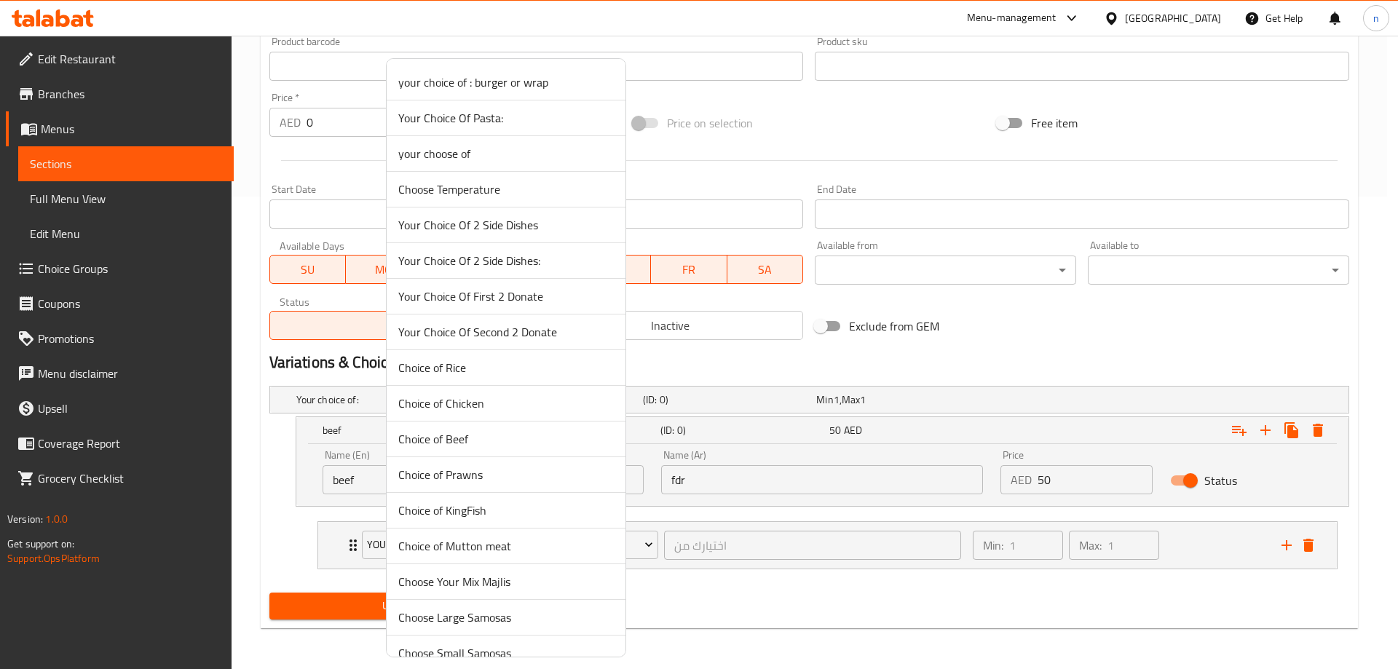
click at [885, 638] on div at bounding box center [699, 334] width 1398 height 669
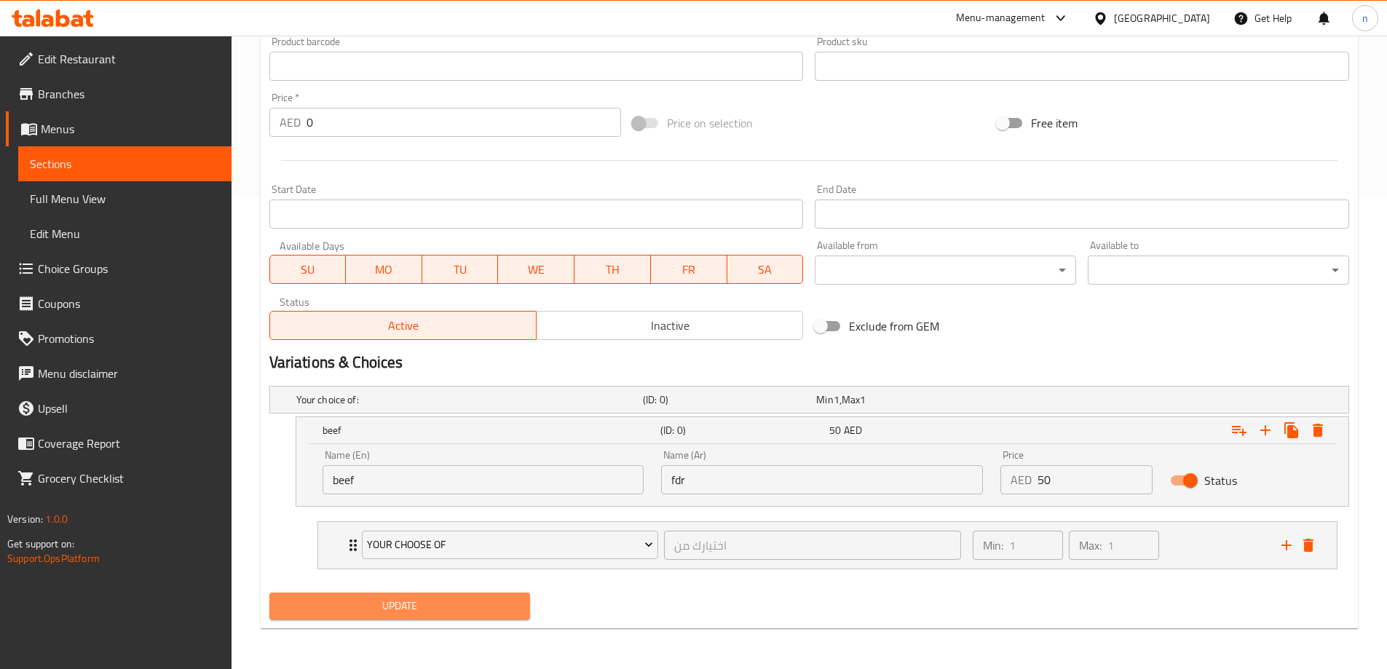
click at [496, 597] on span "Update" at bounding box center [400, 606] width 238 height 18
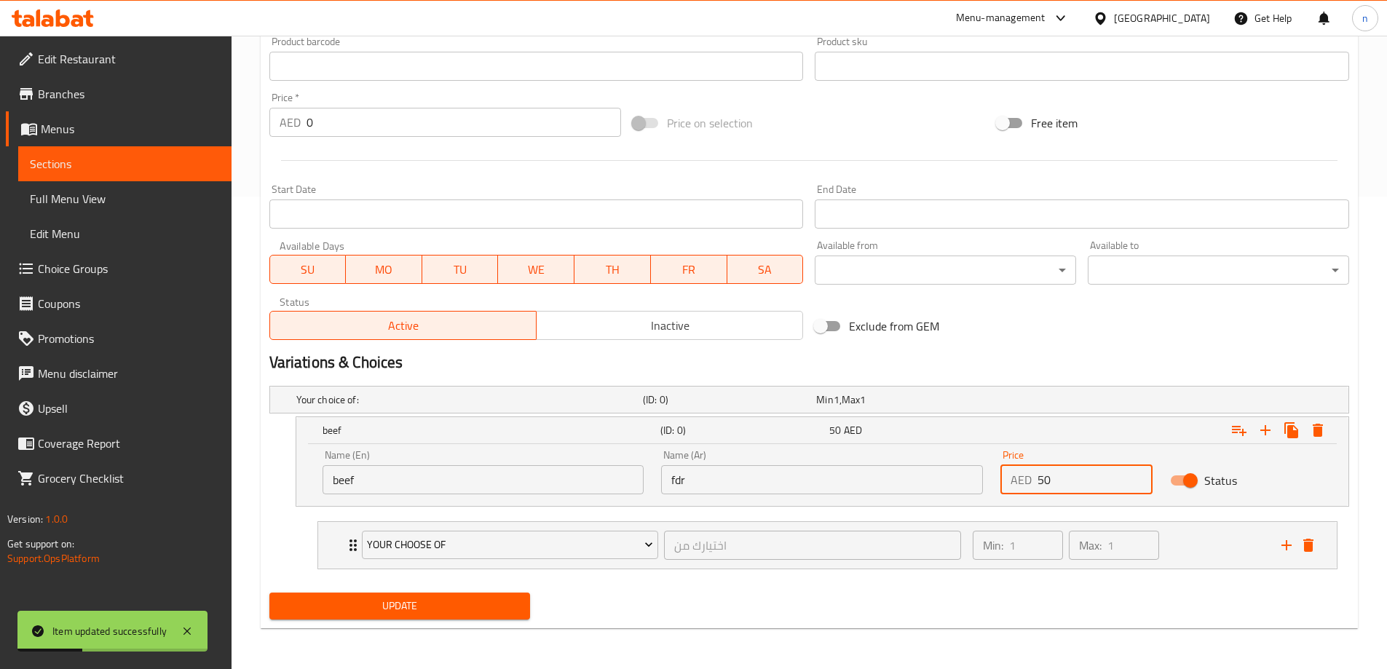
drag, startPoint x: 1061, startPoint y: 488, endPoint x: 1004, endPoint y: 493, distance: 57.0
click at [1004, 493] on div "AED 50 Price" at bounding box center [1076, 479] width 152 height 29
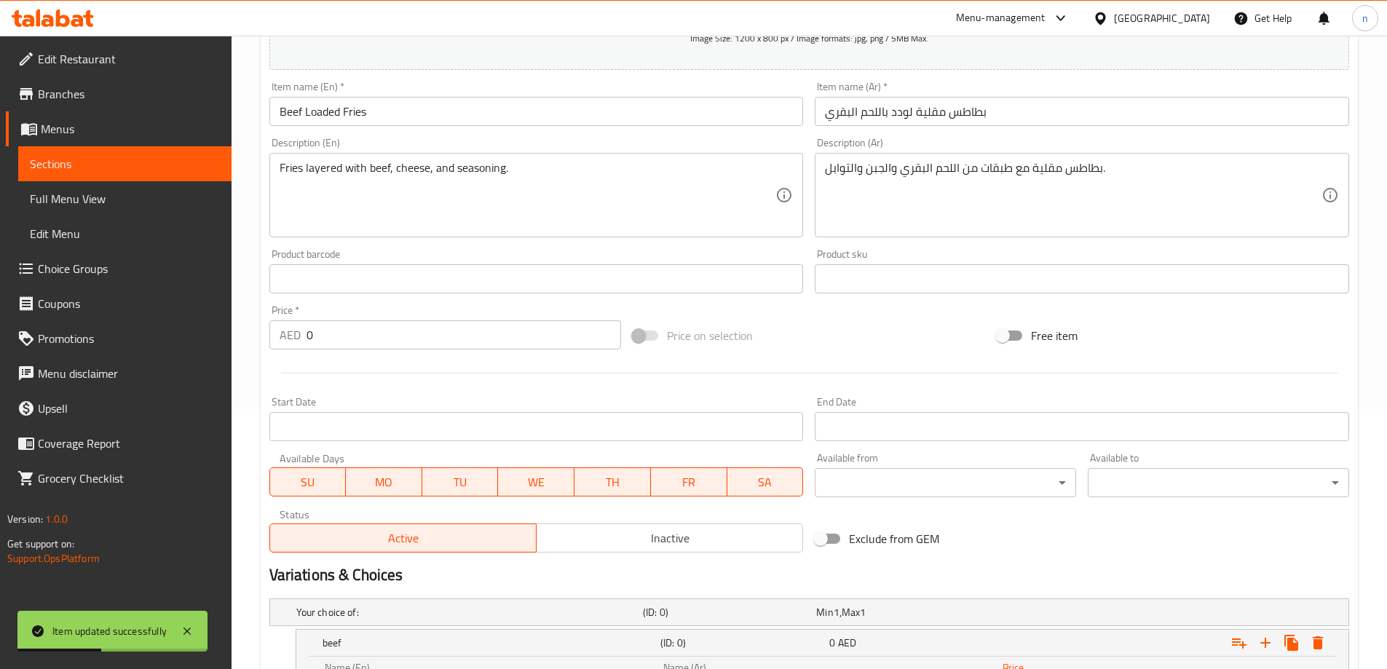
scroll to position [36, 0]
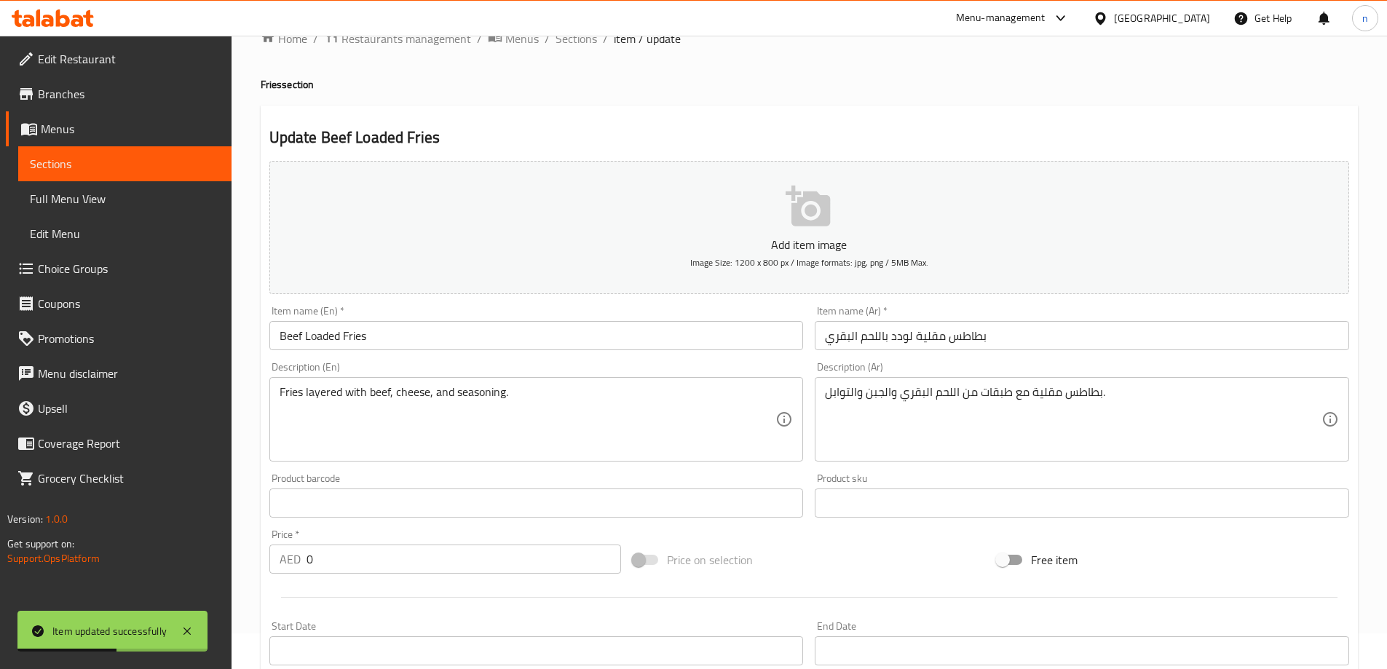
type input "0"
click at [332, 548] on input "0" at bounding box center [463, 559] width 315 height 29
drag, startPoint x: 332, startPoint y: 548, endPoint x: 252, endPoint y: 577, distance: 85.2
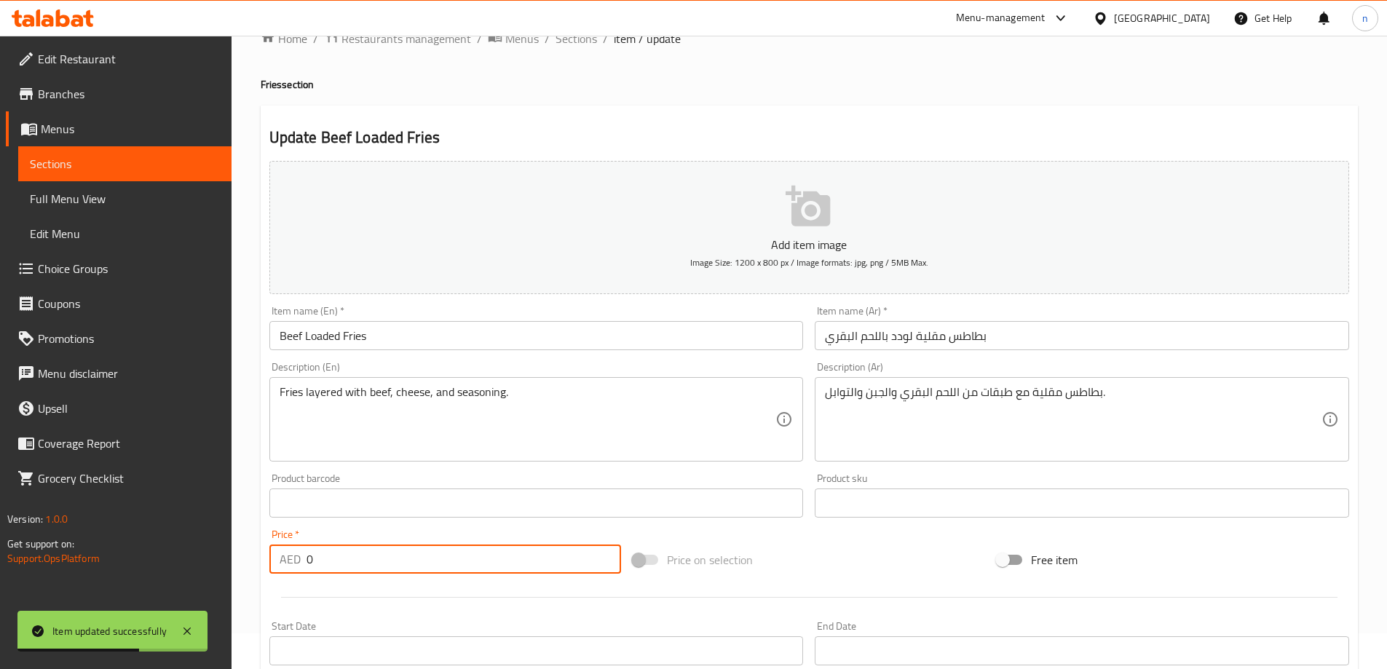
click at [252, 577] on div "Home / Restaurants management / Menus / Sections / item / update Fries section …" at bounding box center [809, 553] width 1155 height 1106
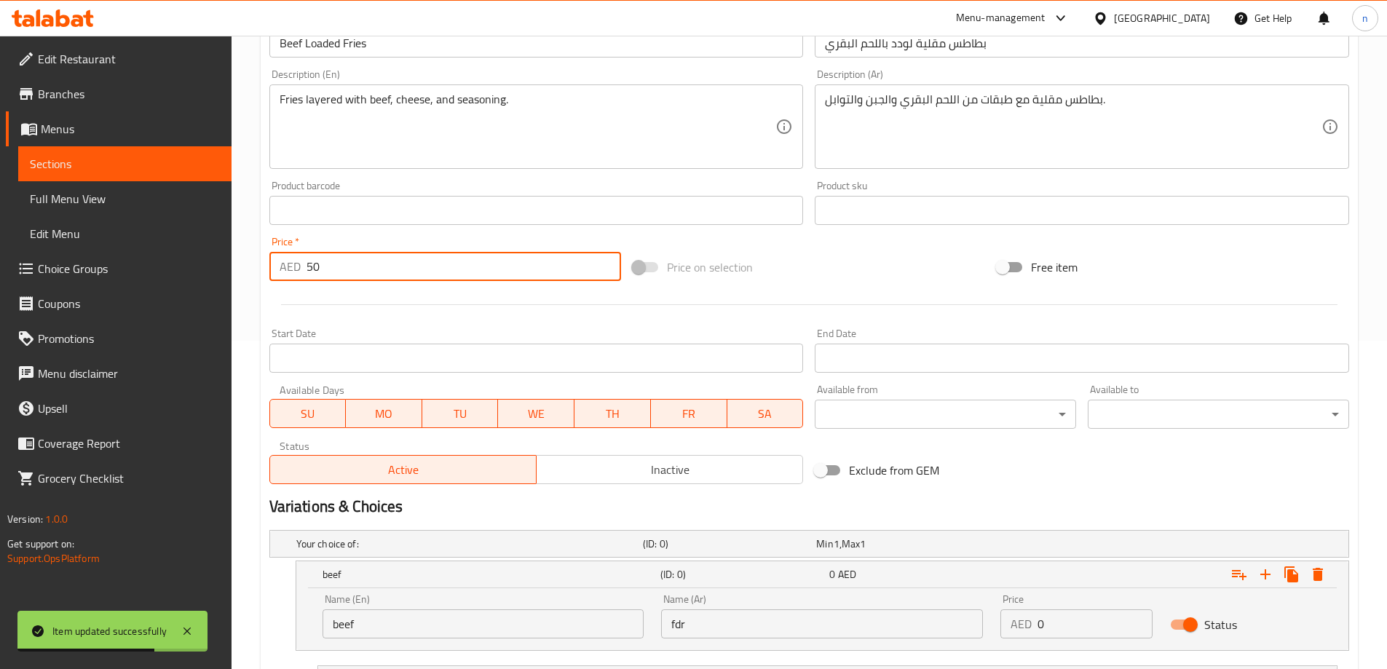
scroll to position [472, 0]
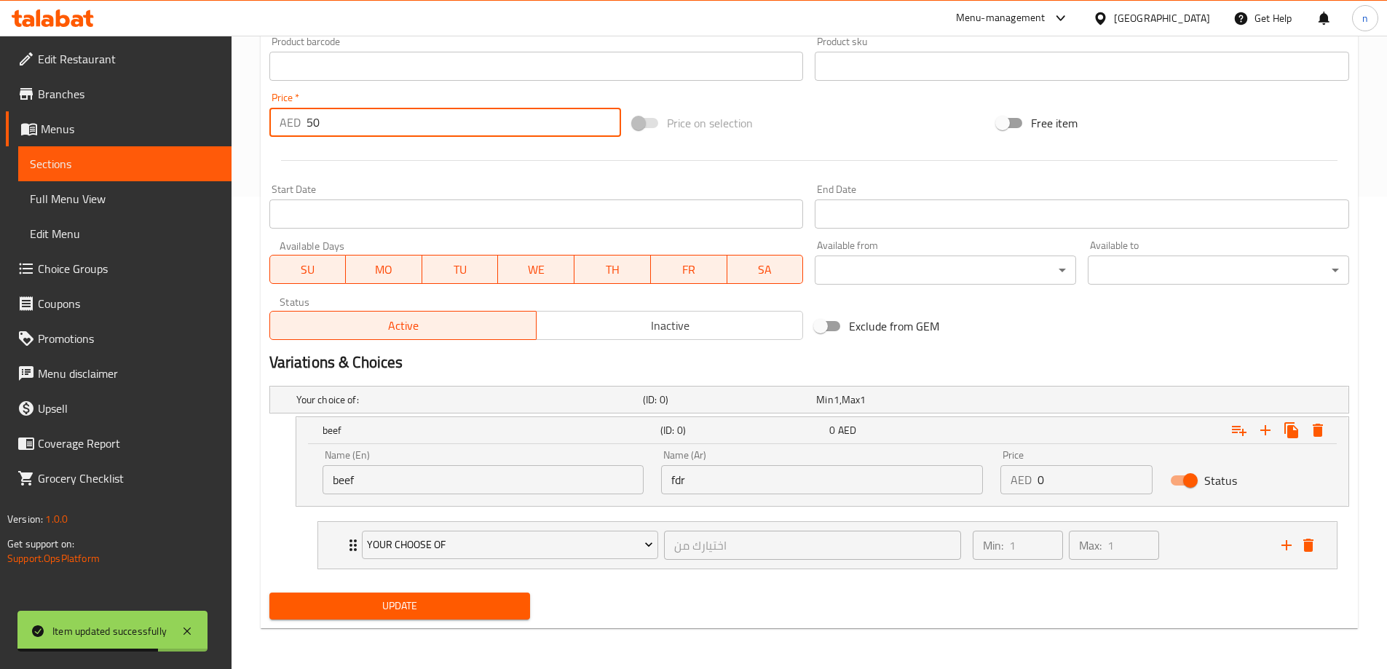
type input "50"
click at [380, 600] on span "Update" at bounding box center [400, 606] width 238 height 18
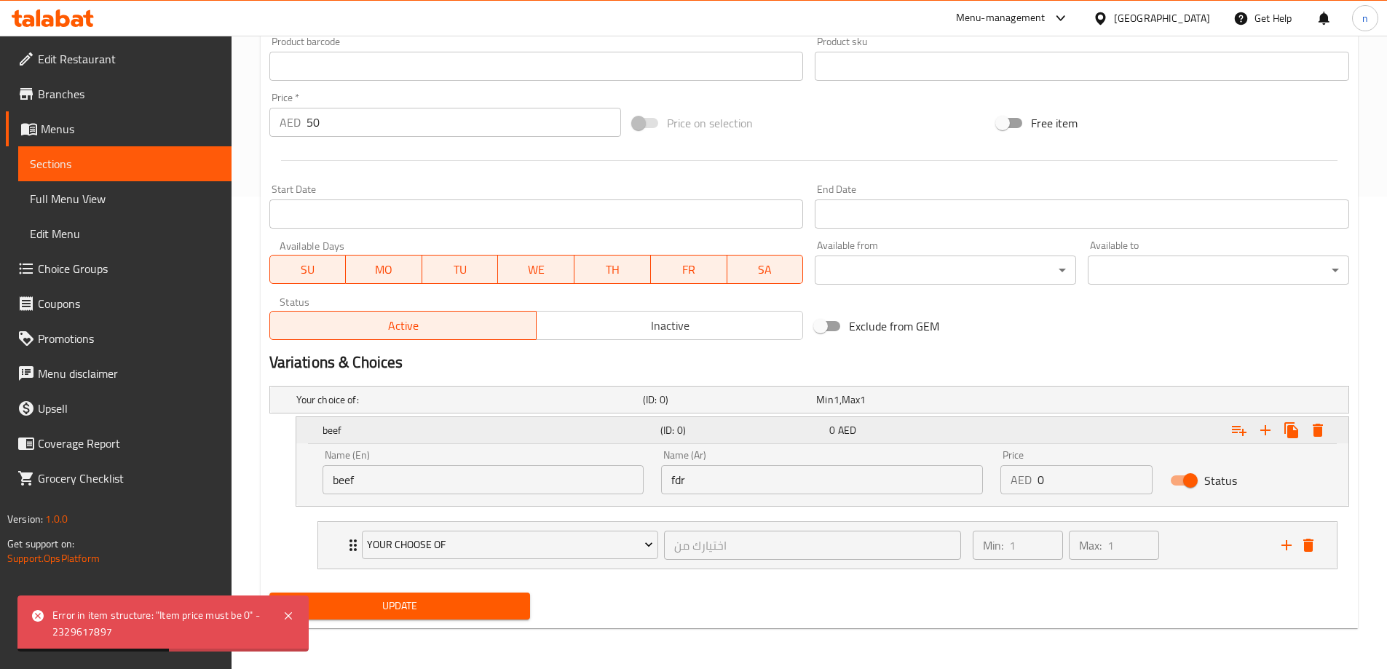
click at [1322, 434] on icon "Expand" at bounding box center [1318, 430] width 10 height 13
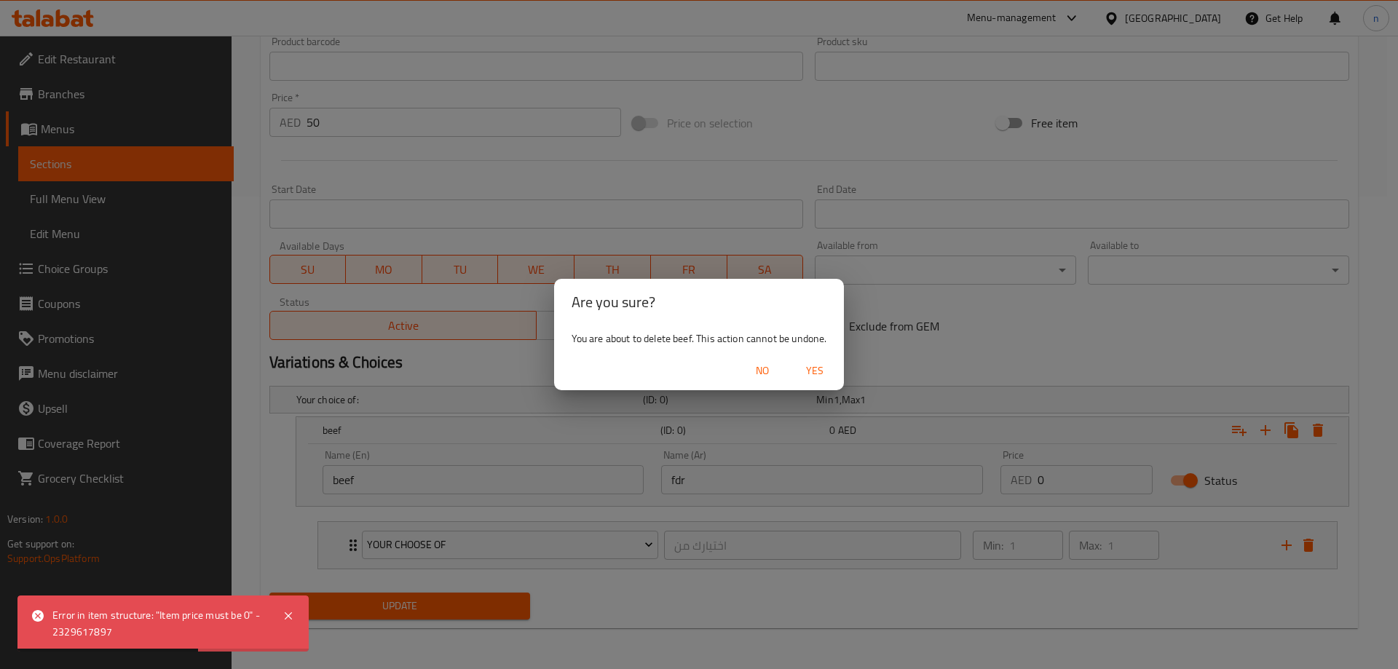
click at [829, 369] on span "Yes" at bounding box center [814, 371] width 35 height 18
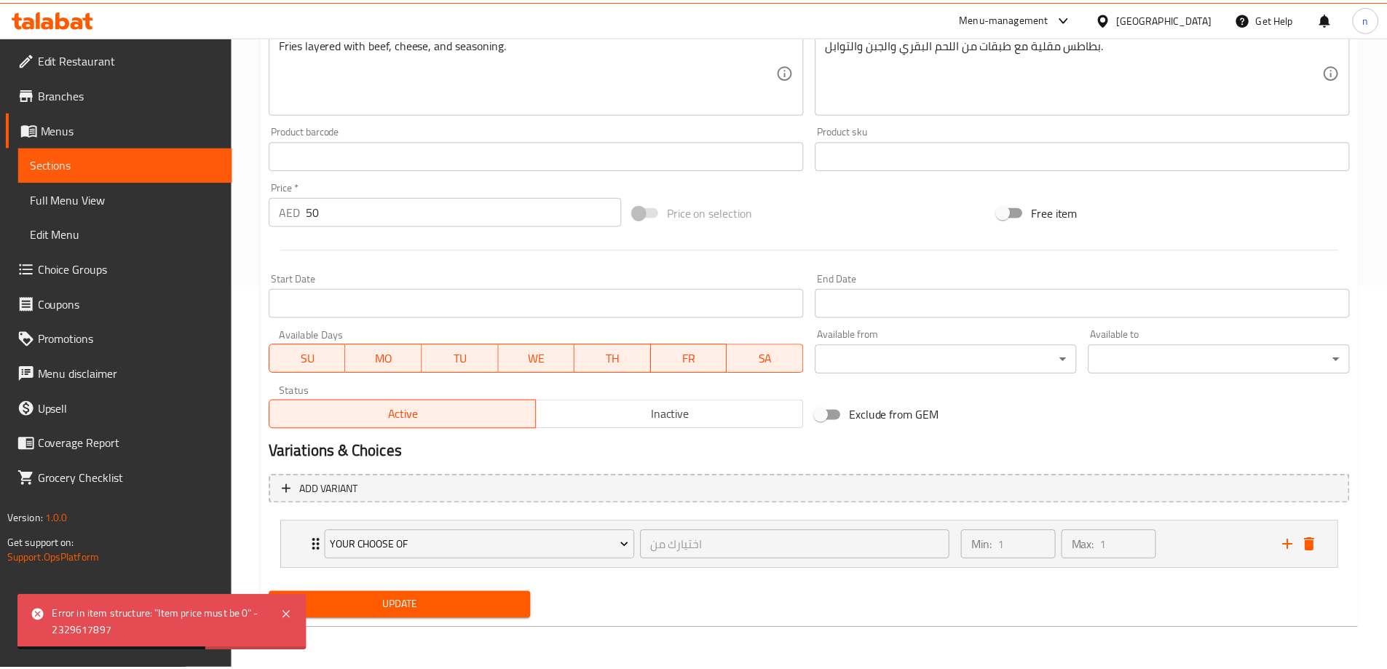
scroll to position [384, 0]
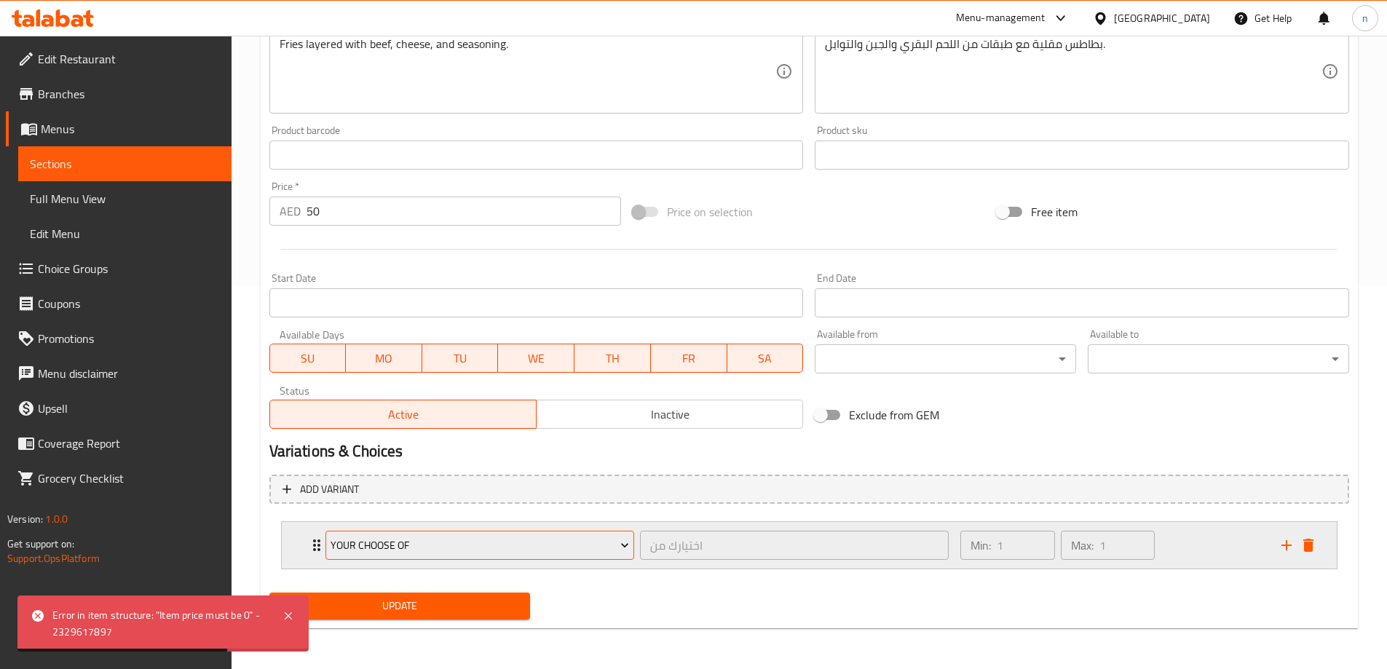
click at [621, 542] on icon "Expand" at bounding box center [624, 545] width 15 height 15
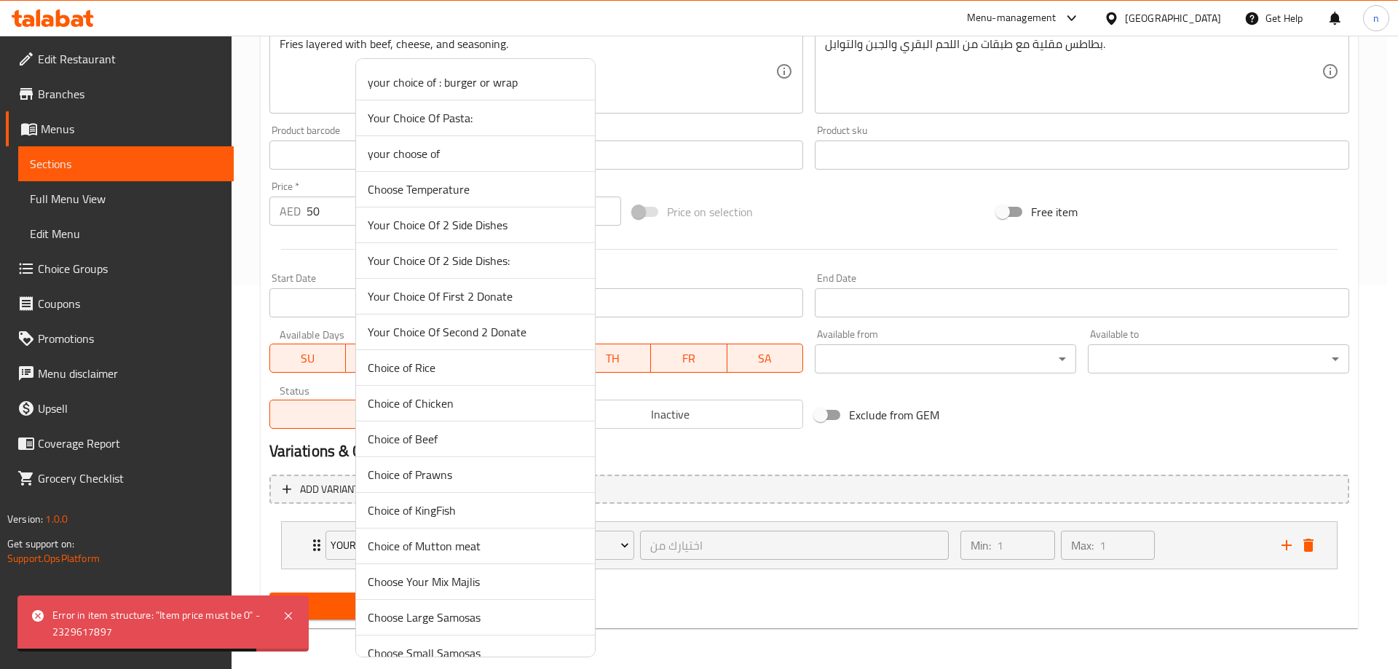
click at [770, 631] on div at bounding box center [699, 334] width 1398 height 669
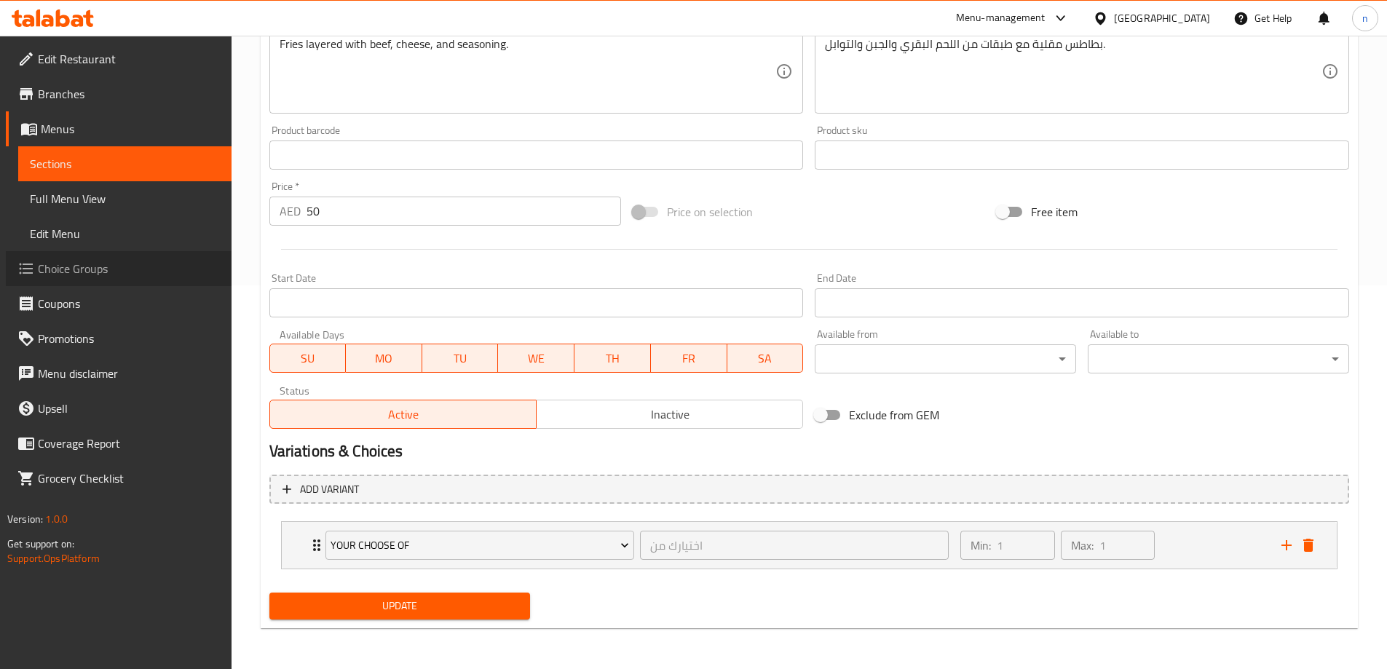
click at [74, 261] on span "Choice Groups" at bounding box center [129, 268] width 182 height 17
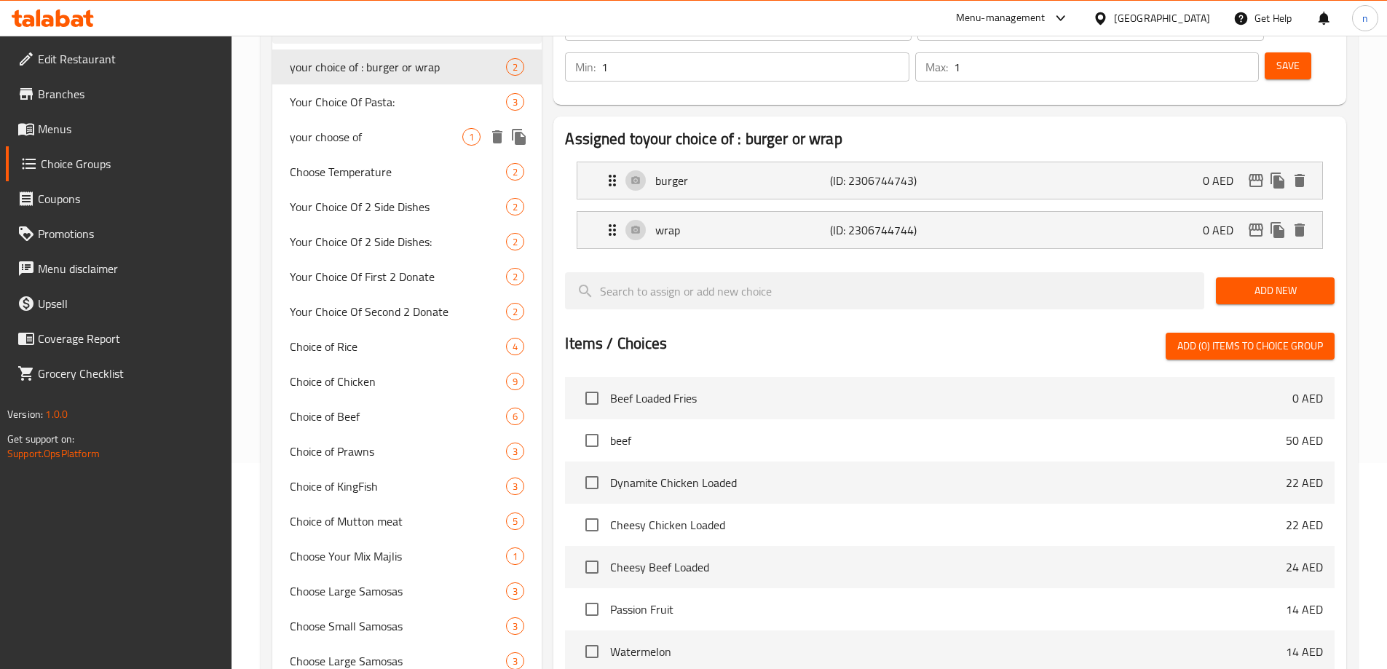
click at [355, 144] on span "your choose of" at bounding box center [376, 136] width 173 height 17
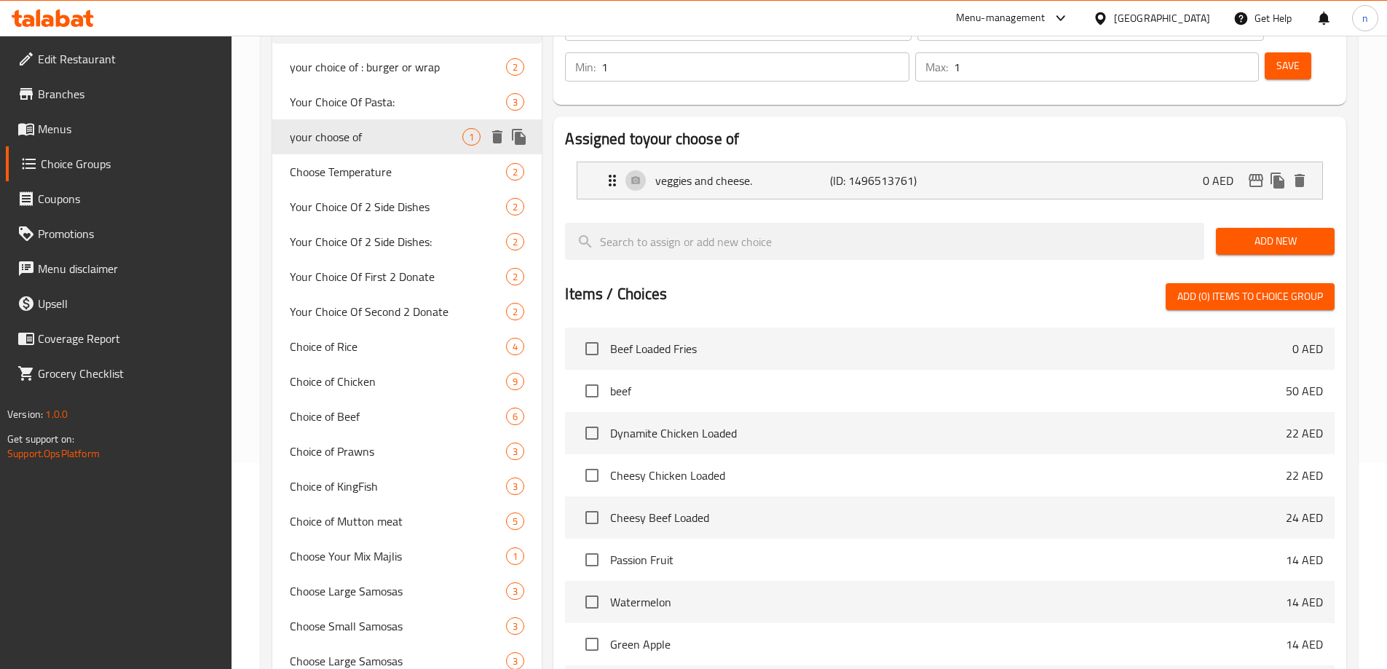
type input "your choose of"
type input "اختيارك من"
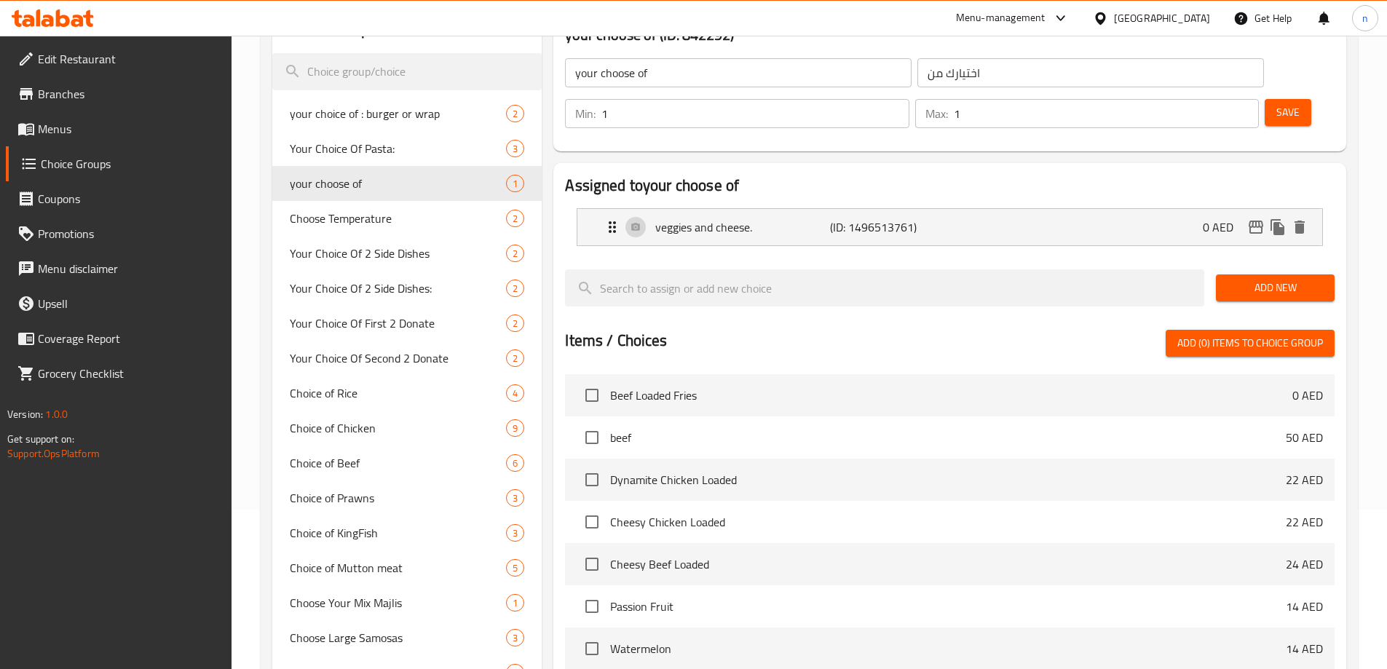
scroll to position [133, 0]
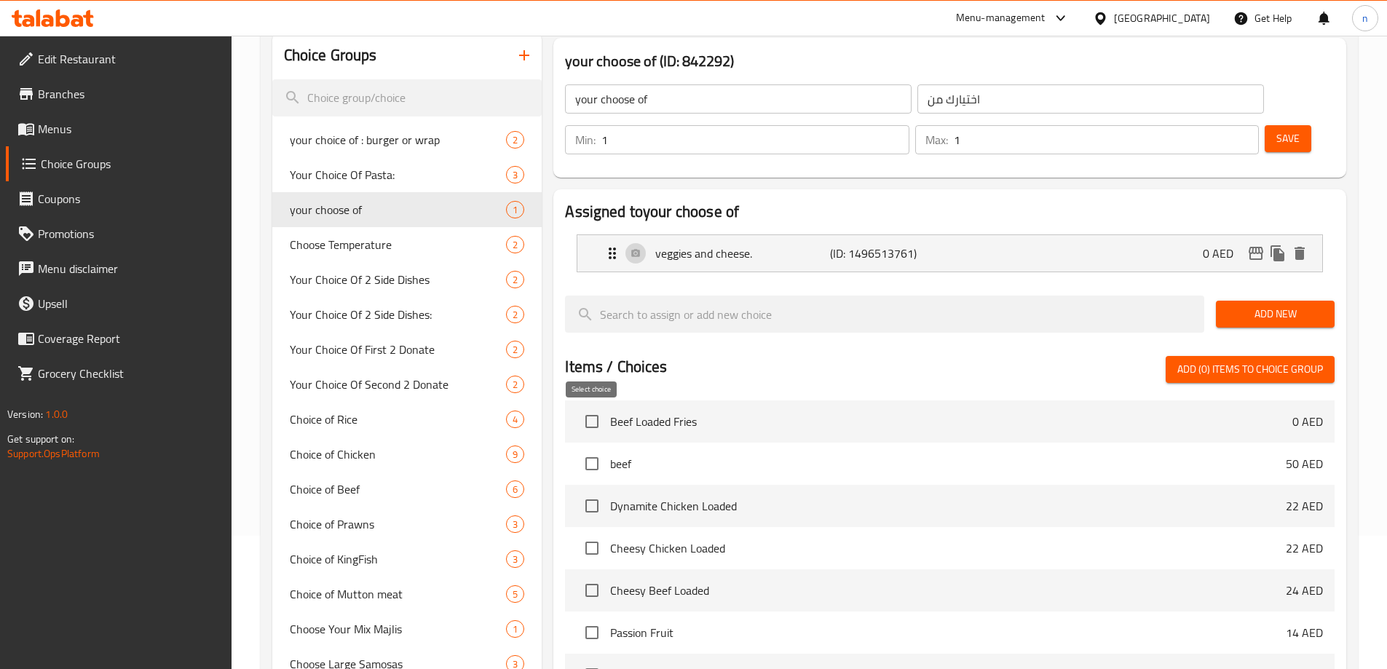
click at [595, 448] on input "checkbox" at bounding box center [592, 463] width 31 height 31
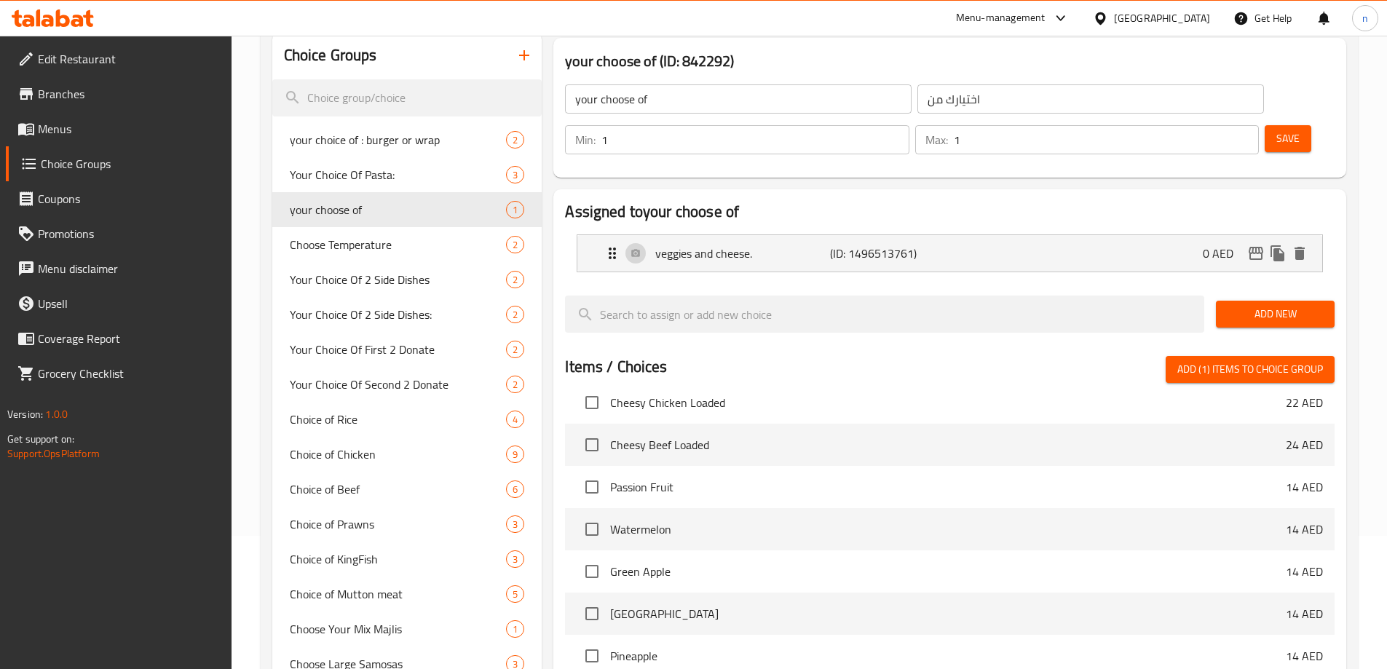
scroll to position [0, 0]
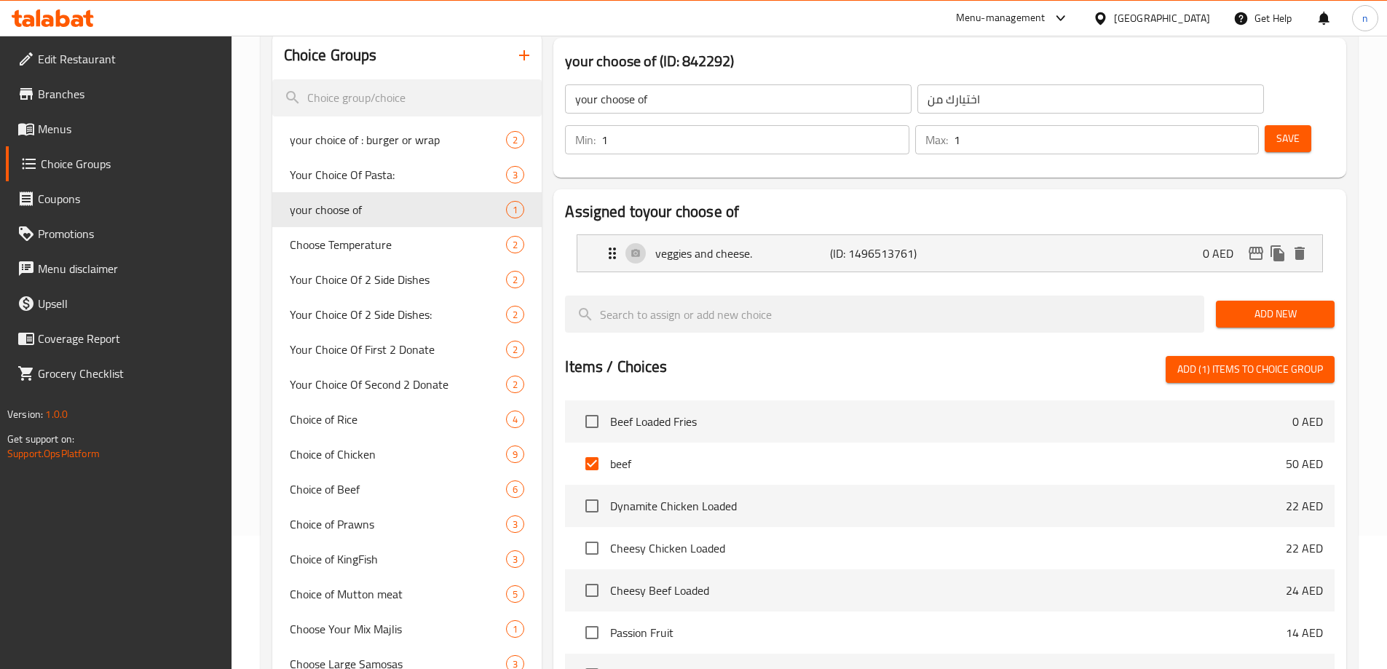
click at [1265, 360] on span "Add (1) items to choice group" at bounding box center [1250, 369] width 146 height 18
checkbox input "false"
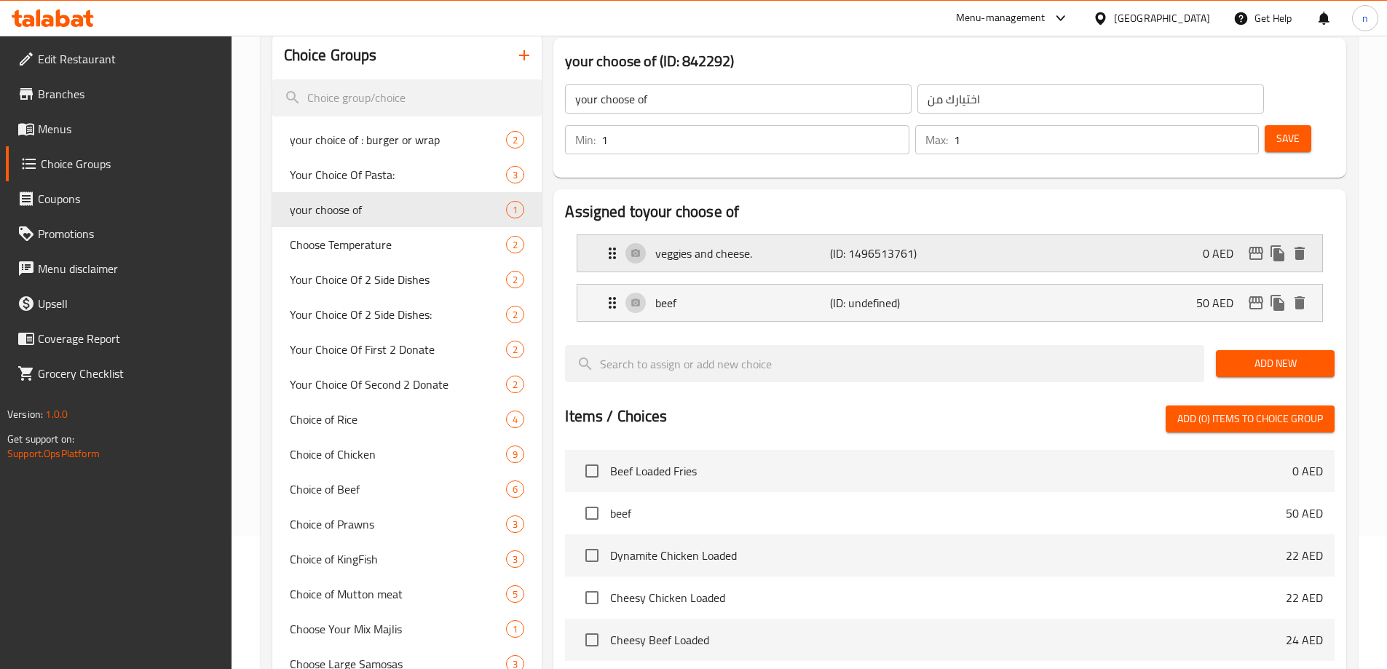
click at [704, 245] on p "veggies and cheese." at bounding box center [742, 253] width 174 height 17
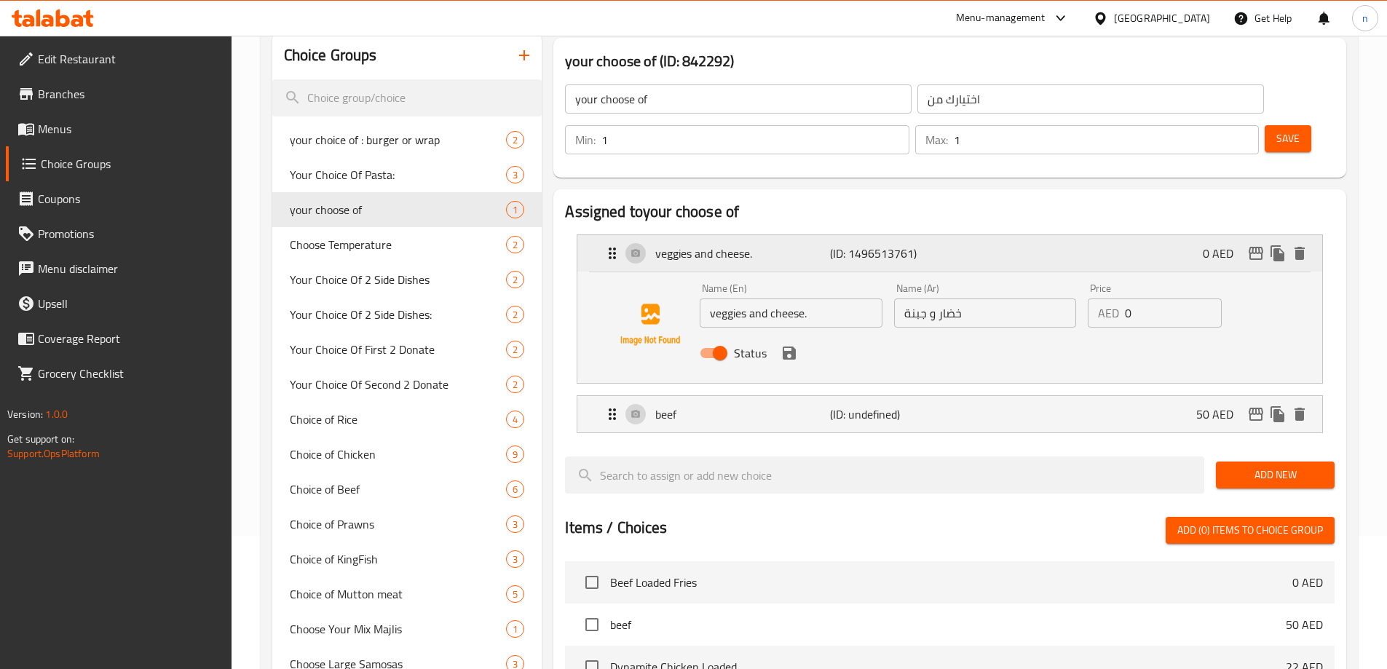
click at [723, 245] on p "veggies and cheese." at bounding box center [742, 253] width 174 height 17
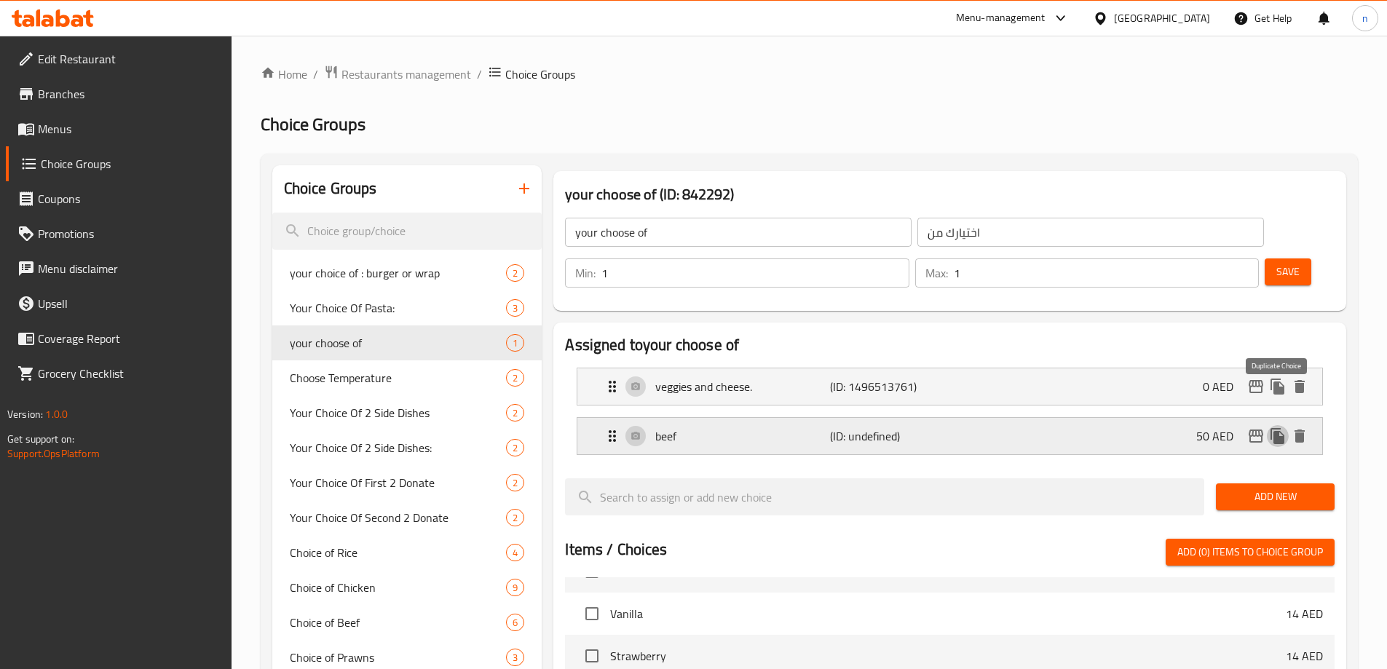
click at [1286, 425] on button "duplicate" at bounding box center [1278, 436] width 22 height 22
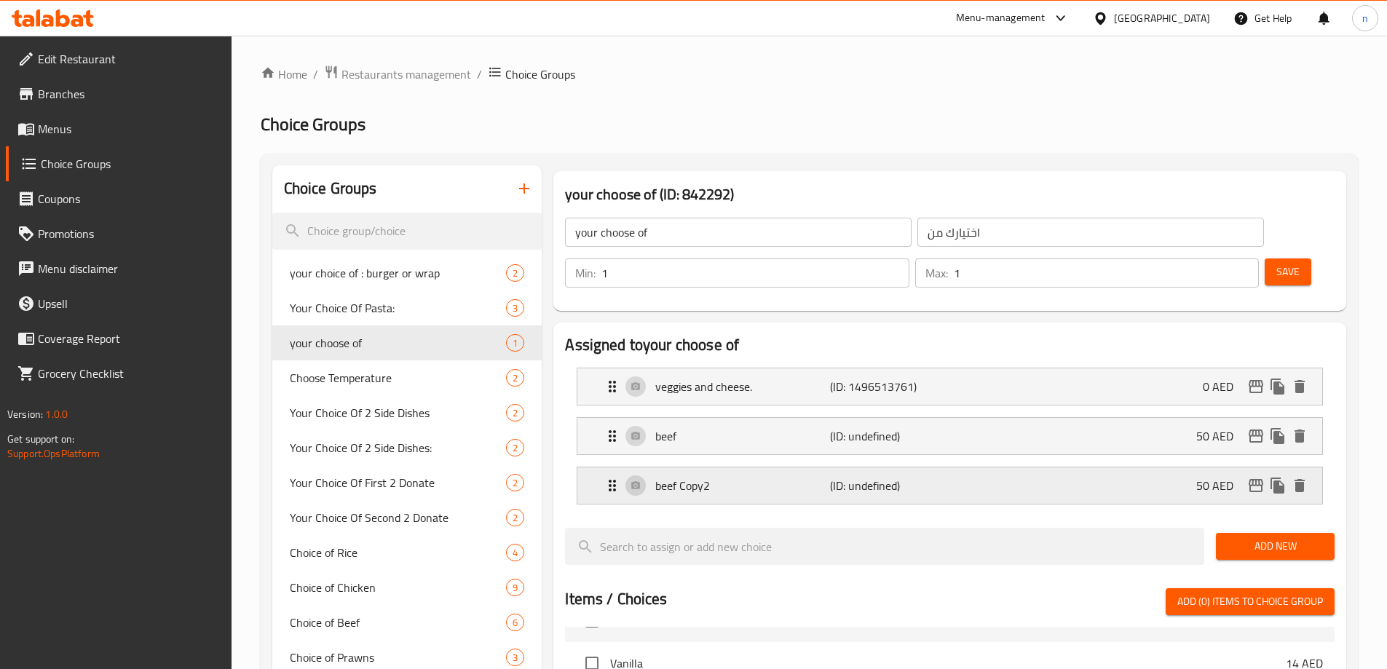
click at [1302, 479] on icon "delete" at bounding box center [1299, 485] width 10 height 13
